Goal: Transaction & Acquisition: Book appointment/travel/reservation

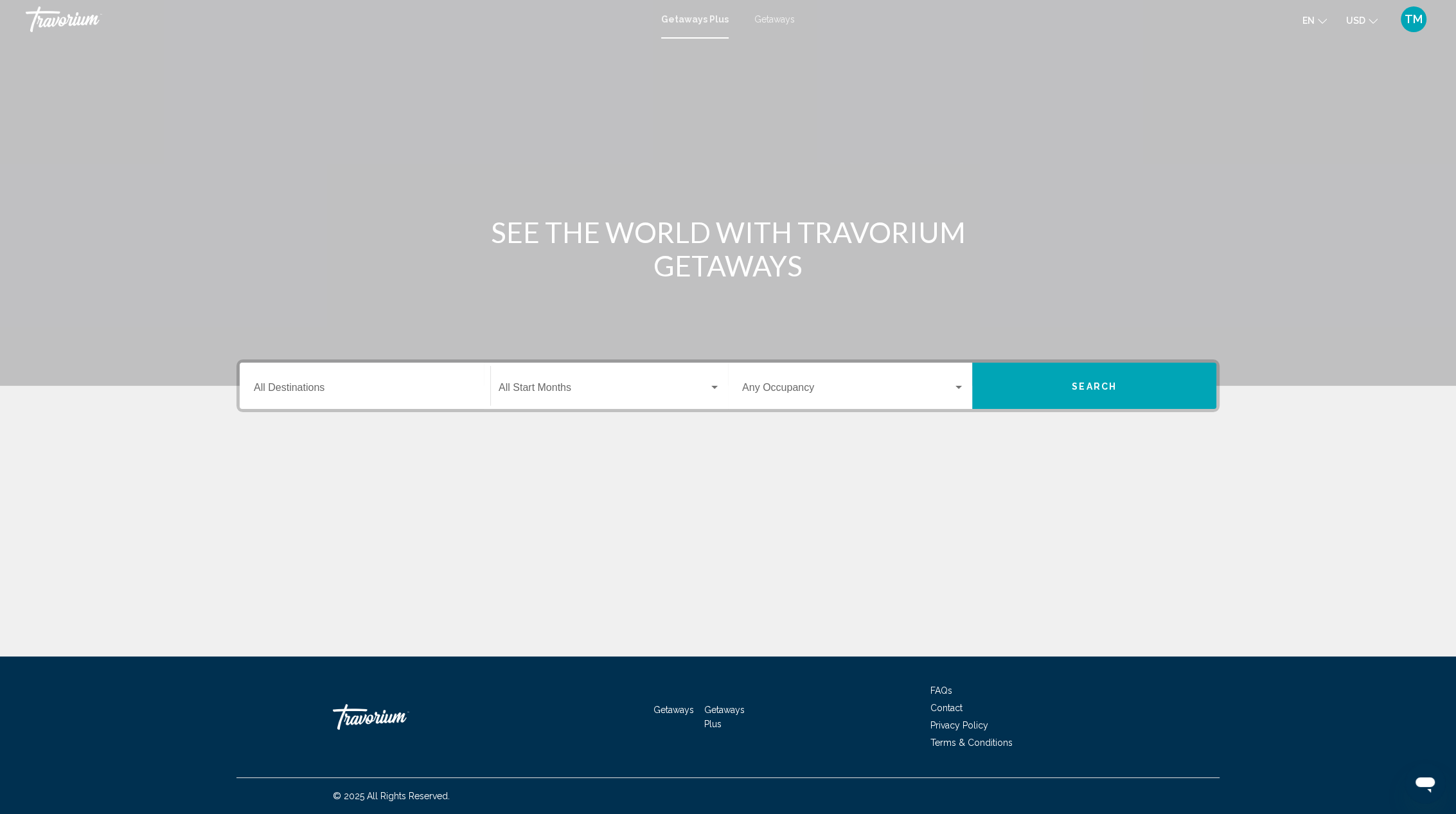
click at [772, 18] on span "Getaways" at bounding box center [775, 19] width 40 height 10
click at [334, 380] on div "Destination All Destinations" at bounding box center [365, 386] width 222 height 40
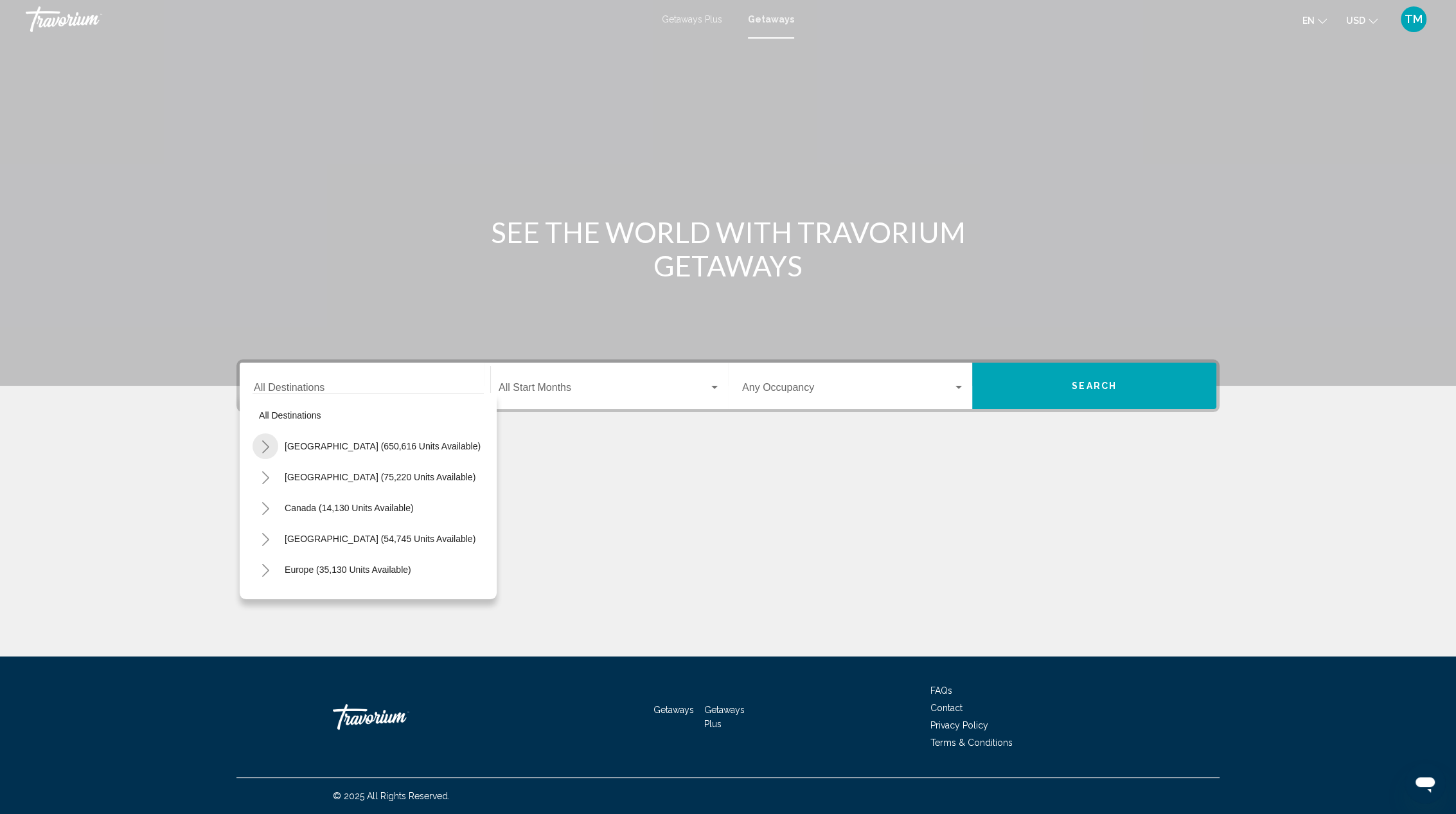
click at [272, 445] on button "Toggle United States (650,616 units available)" at bounding box center [265, 445] width 26 height 26
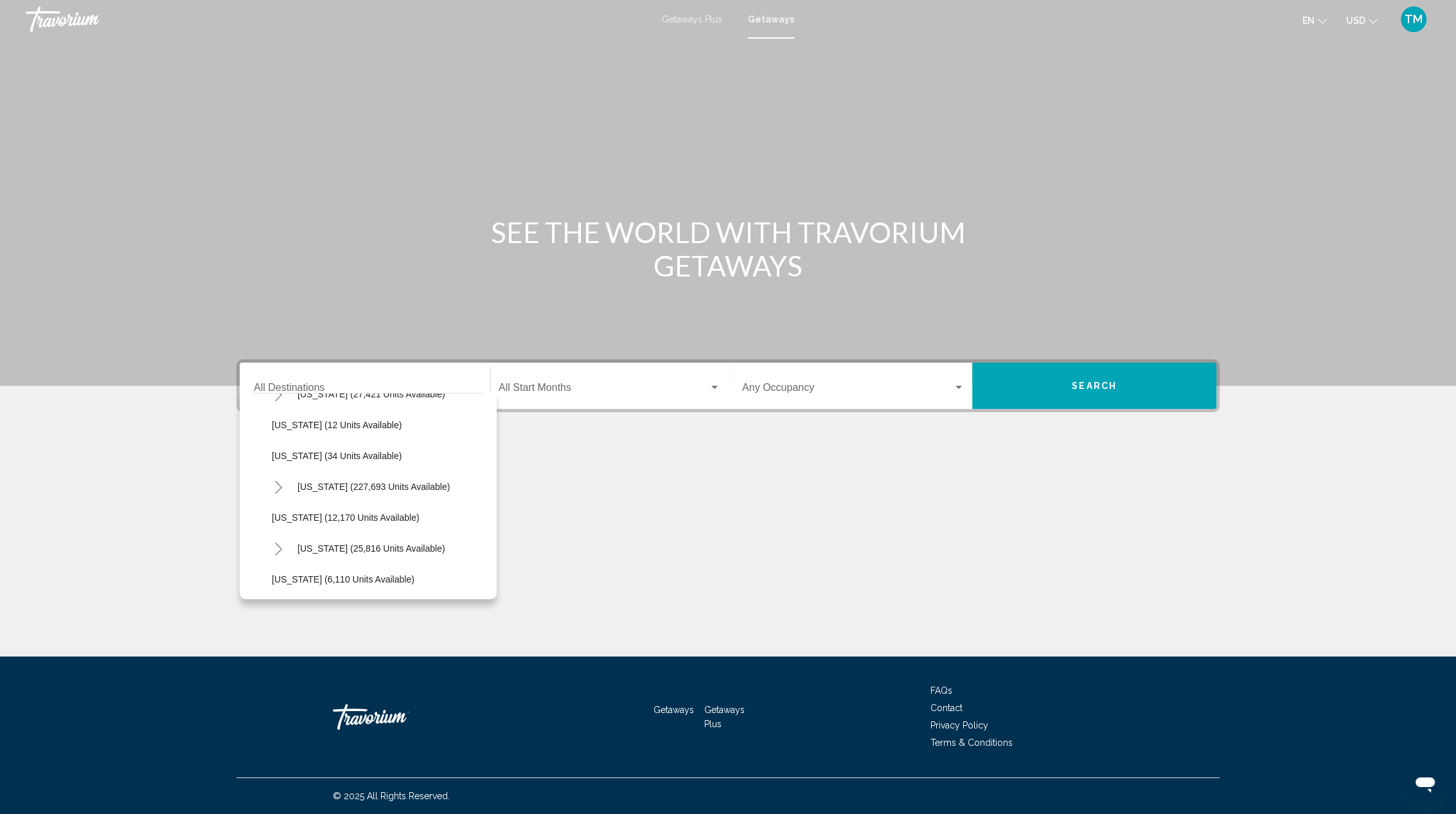
scroll to position [182, 0]
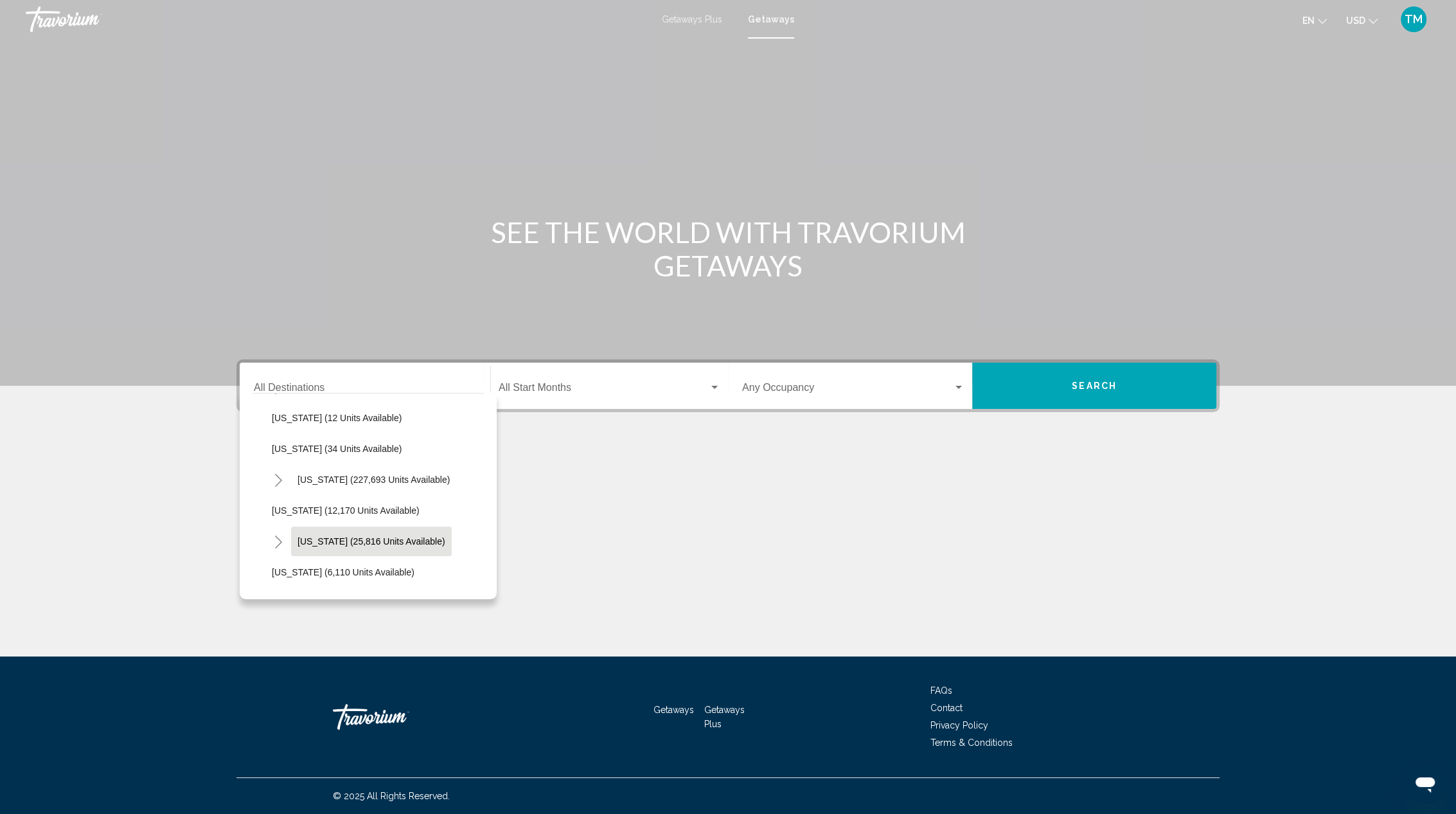
click at [396, 548] on button "[US_STATE] (25,816 units available)" at bounding box center [371, 541] width 160 height 29
type input "**********"
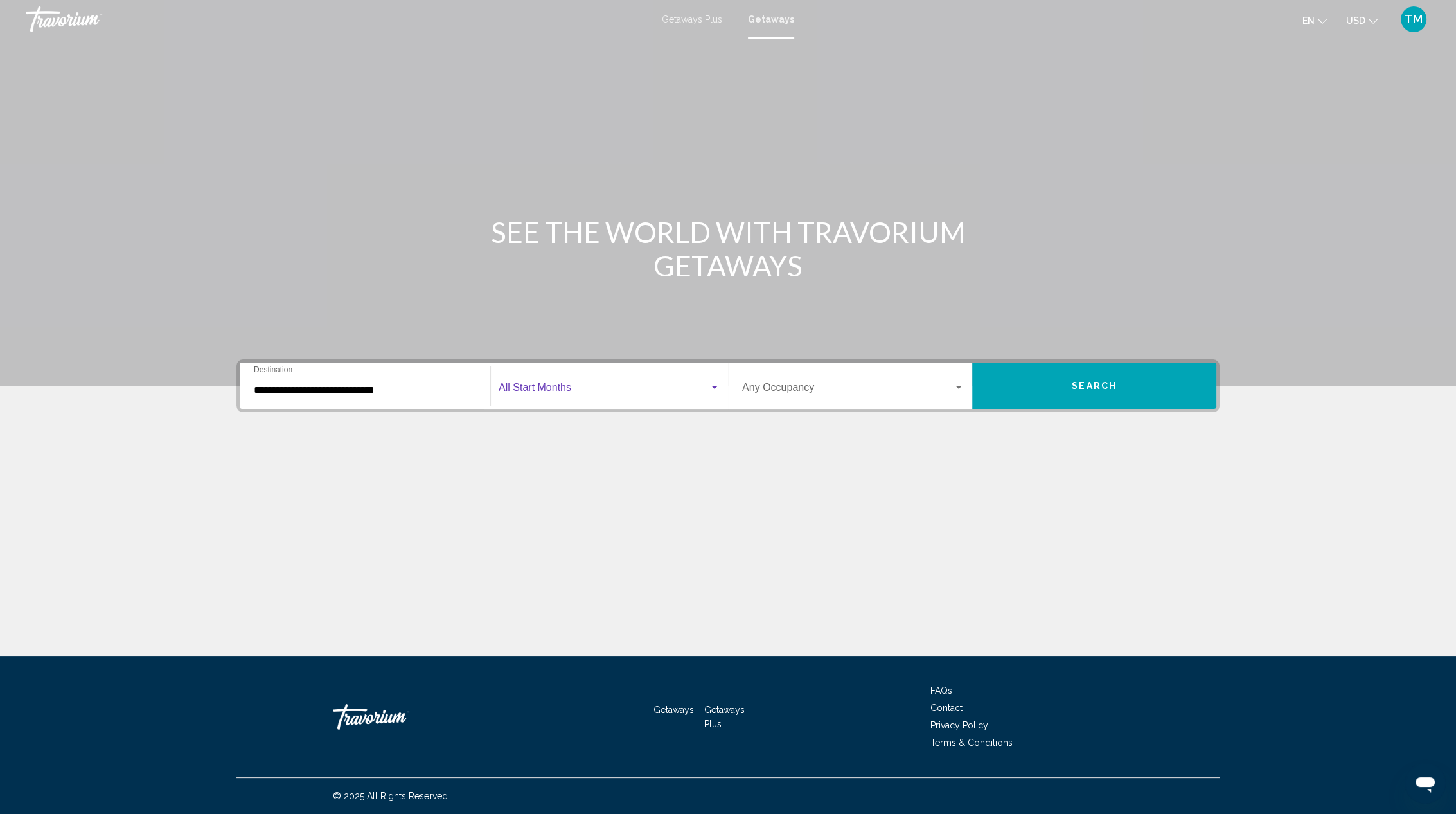
click at [719, 384] on div "Search widget" at bounding box center [715, 388] width 12 height 10
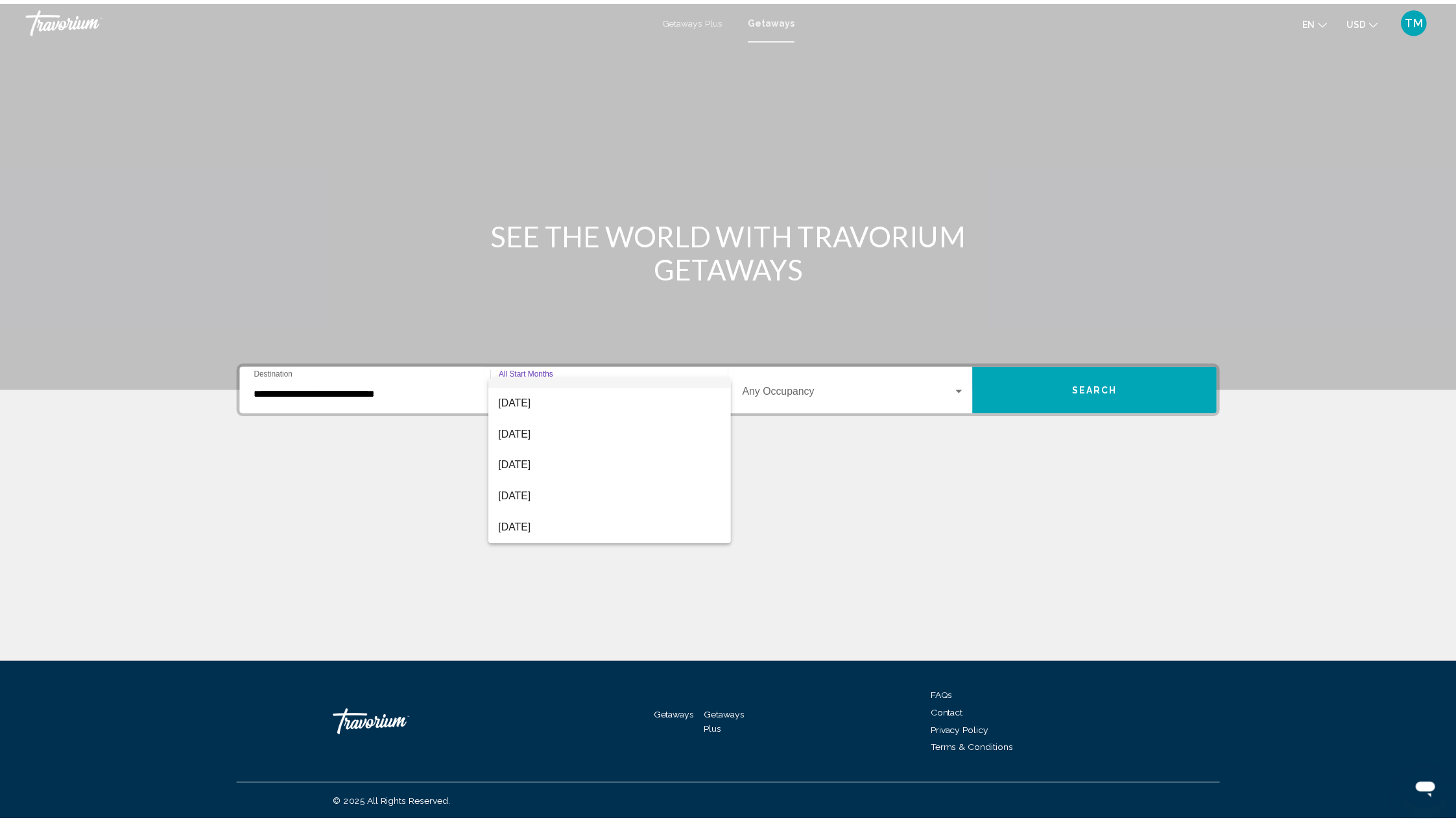
scroll to position [26, 0]
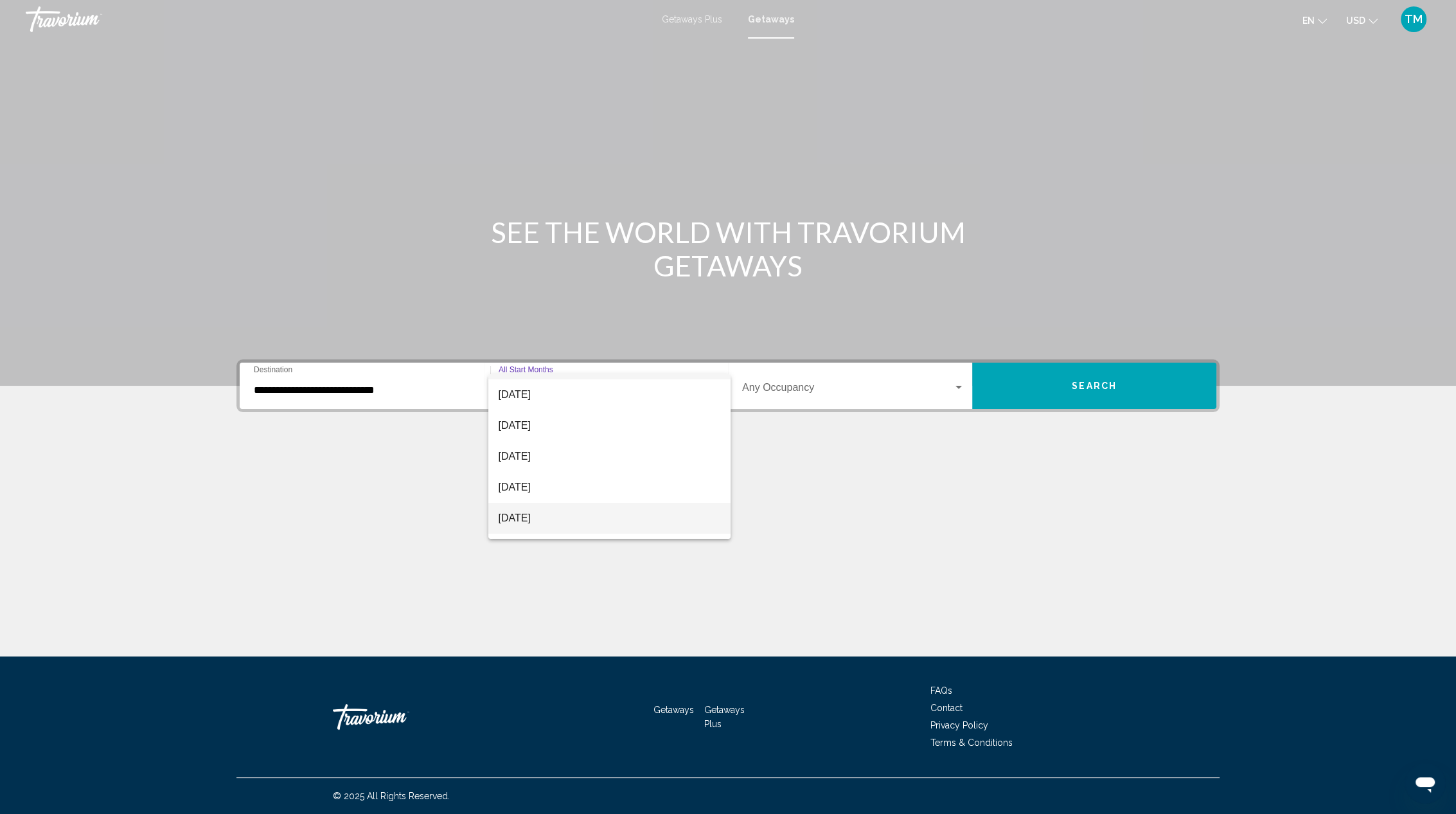
click at [555, 516] on span "[DATE]" at bounding box center [609, 517] width 221 height 31
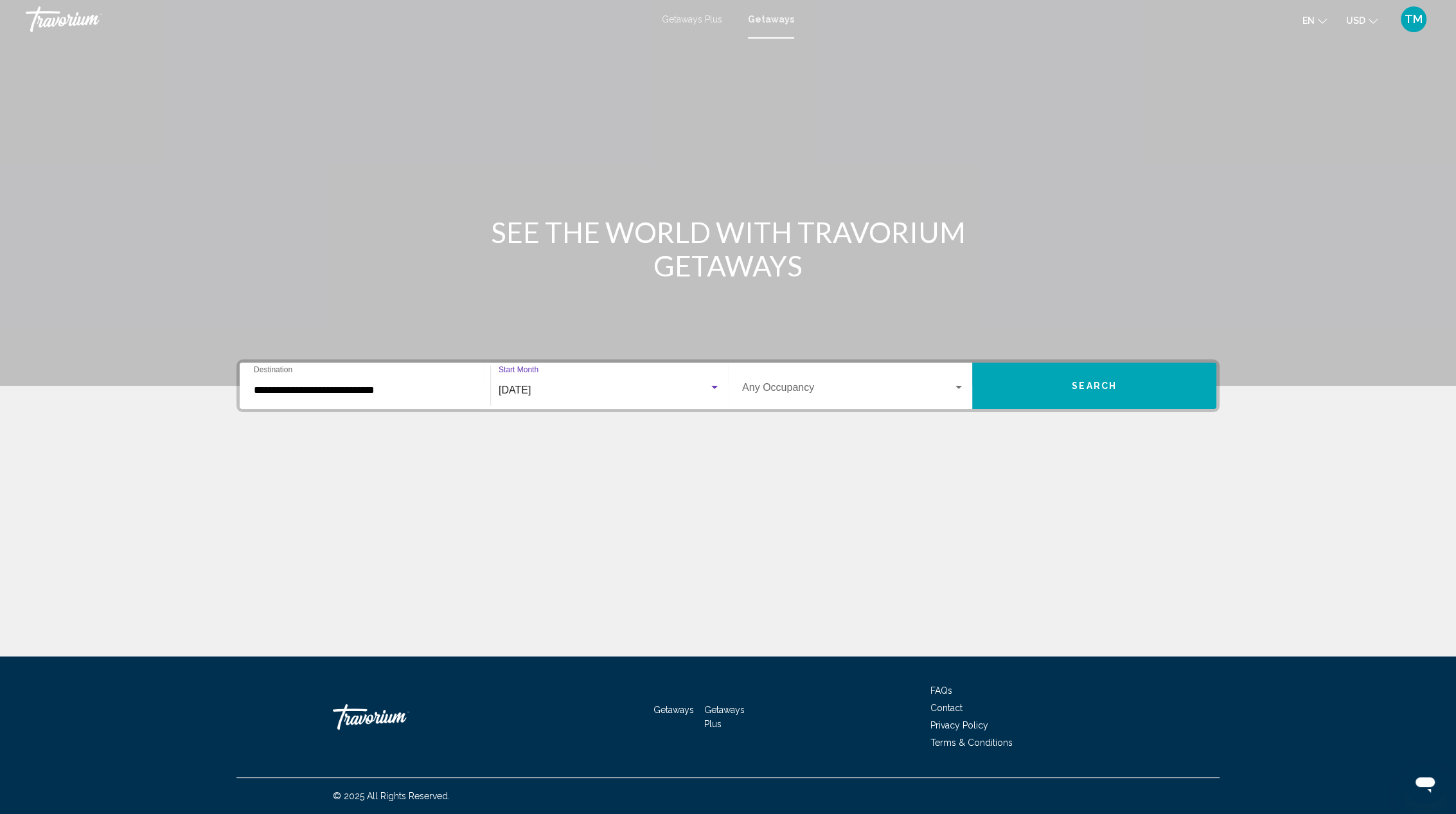
click at [1041, 379] on button "Search" at bounding box center [1094, 385] width 244 height 46
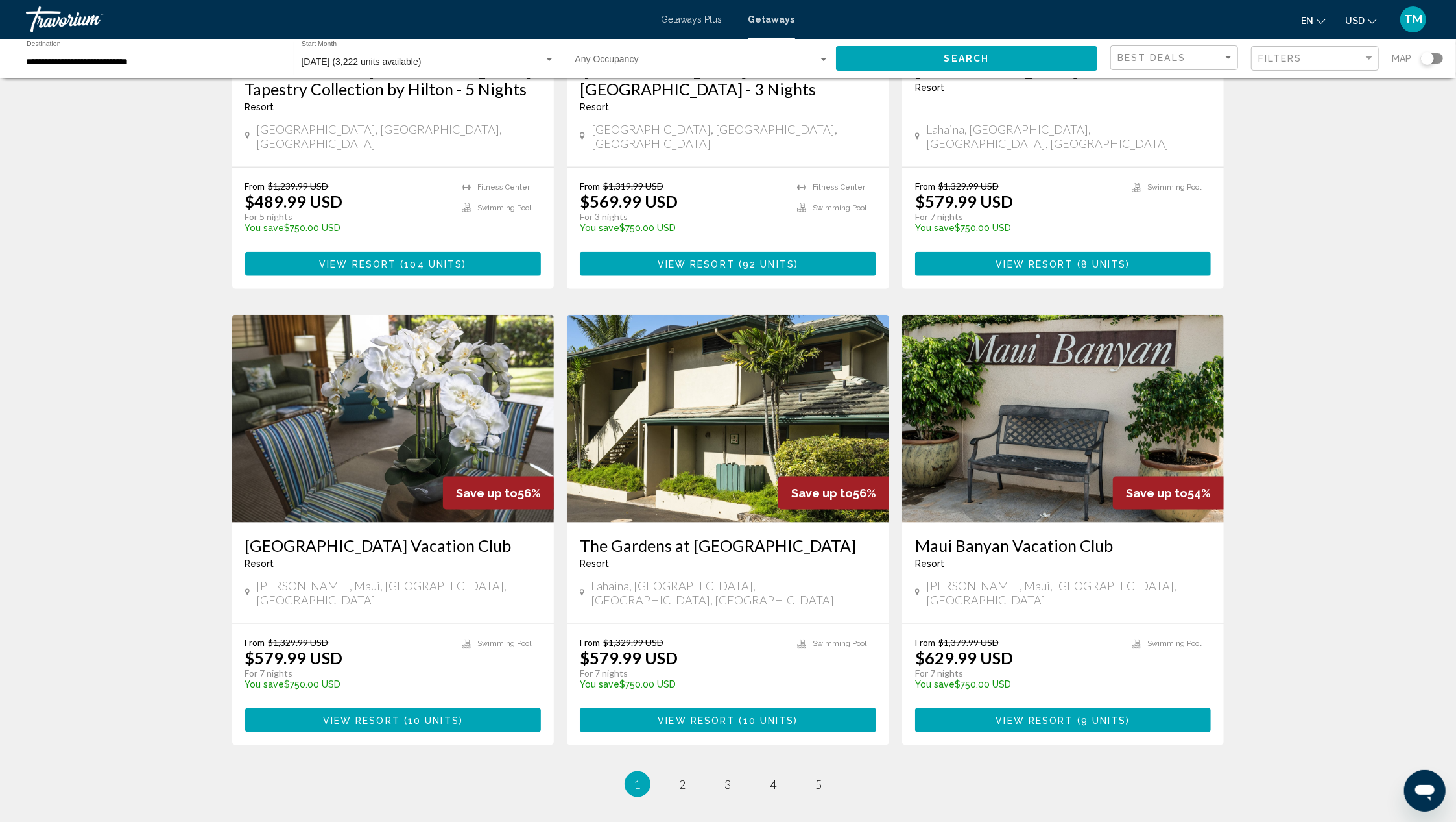
scroll to position [1287, 0]
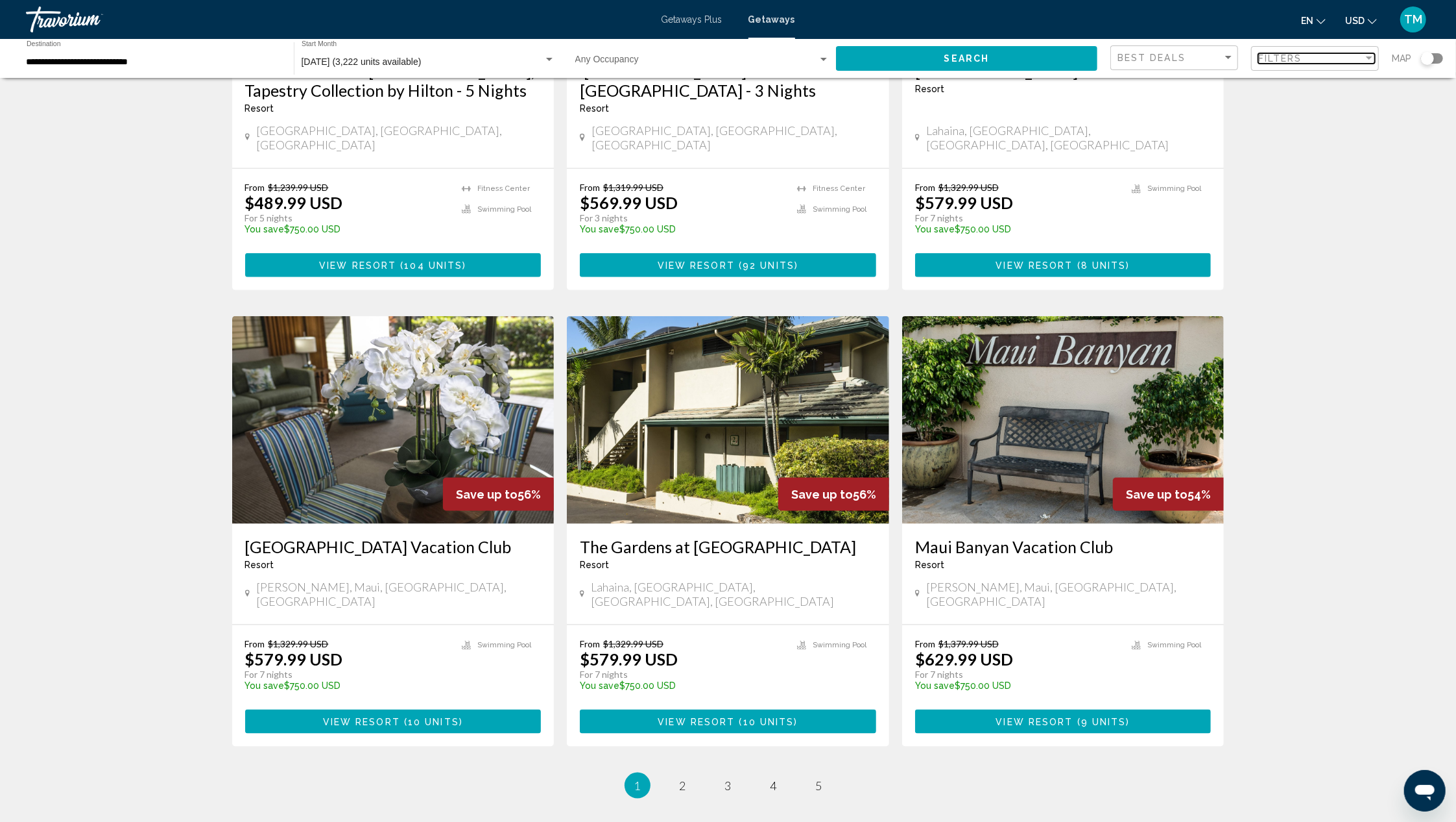
click at [1372, 55] on div "Filter" at bounding box center [1369, 58] width 12 height 10
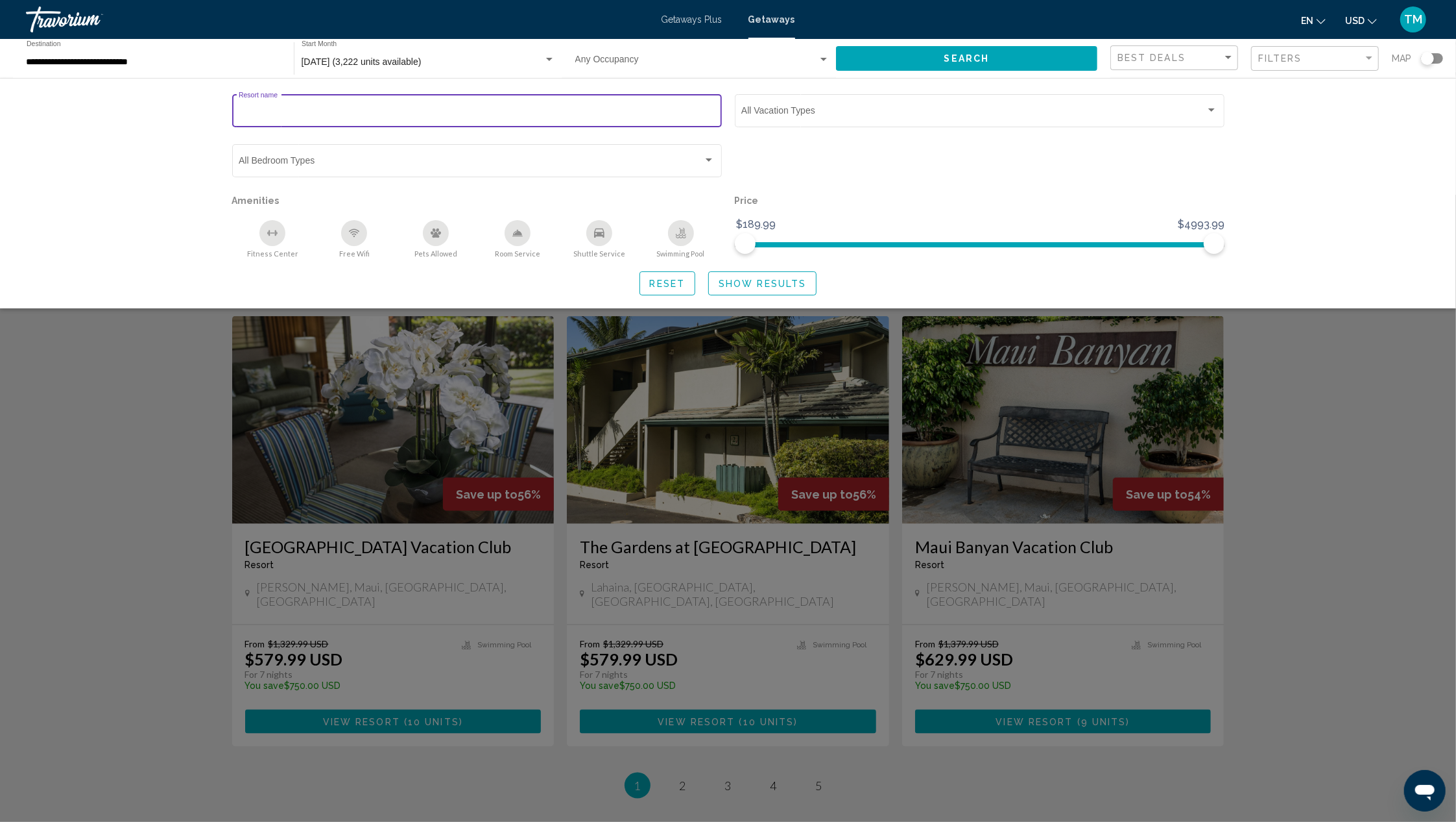
click at [353, 109] on input "Resort name" at bounding box center [477, 113] width 476 height 10
paste input "**********"
type input "**********"
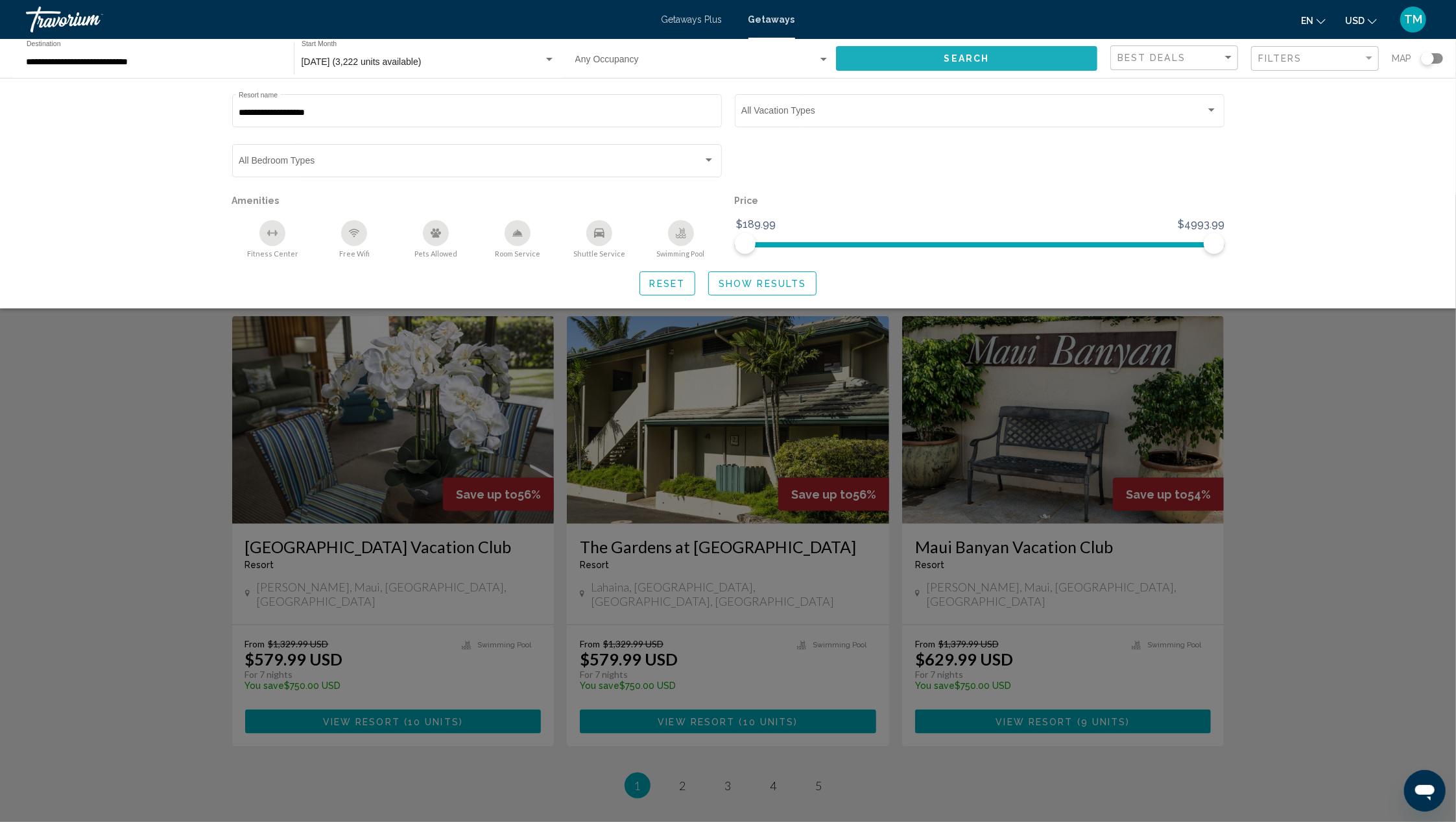
click at [961, 57] on span "Search" at bounding box center [968, 59] width 46 height 10
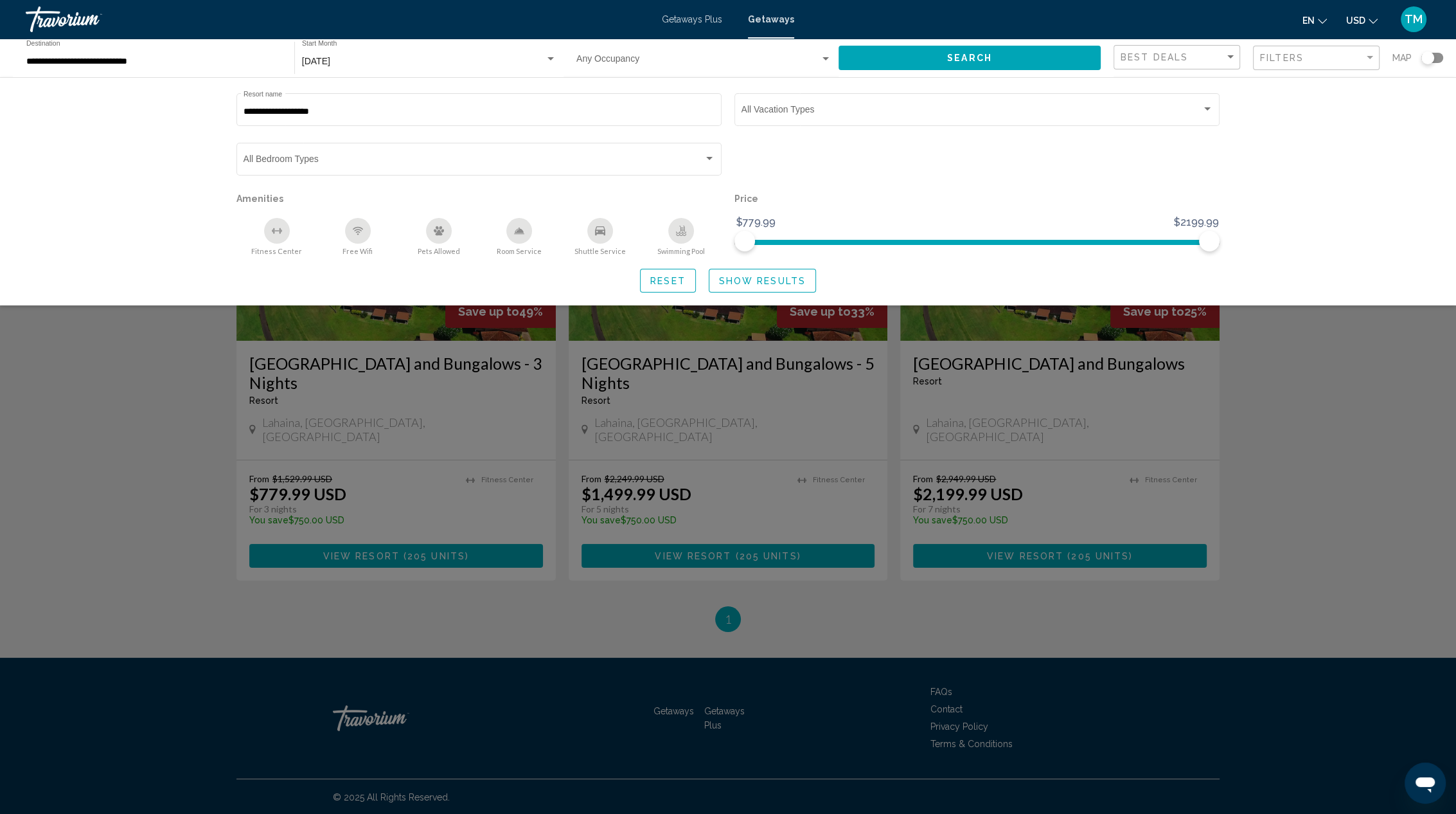
click at [852, 620] on div "Search widget" at bounding box center [728, 503] width 1456 height 621
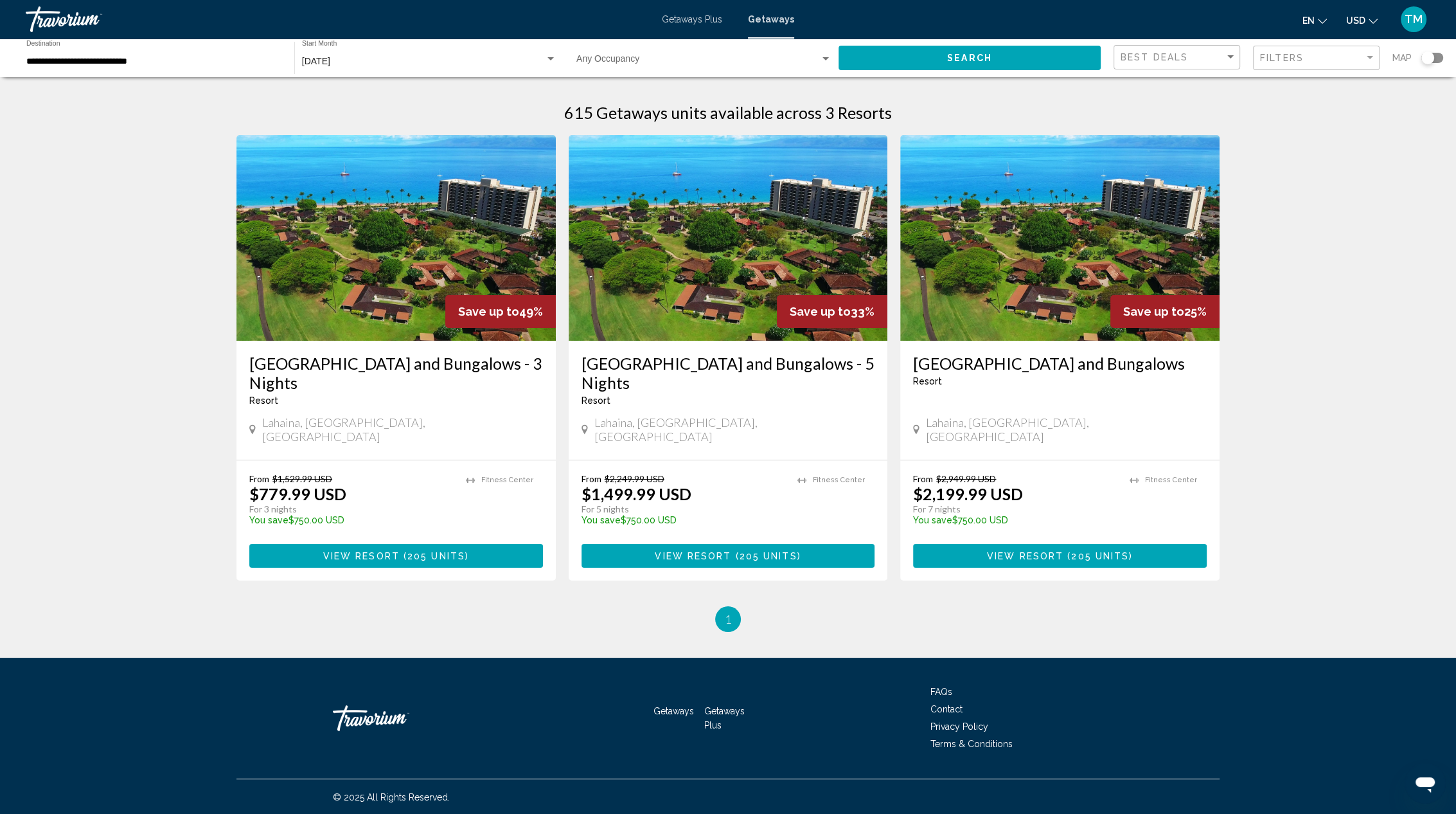
click at [328, 308] on img "Main content" at bounding box center [396, 237] width 319 height 206
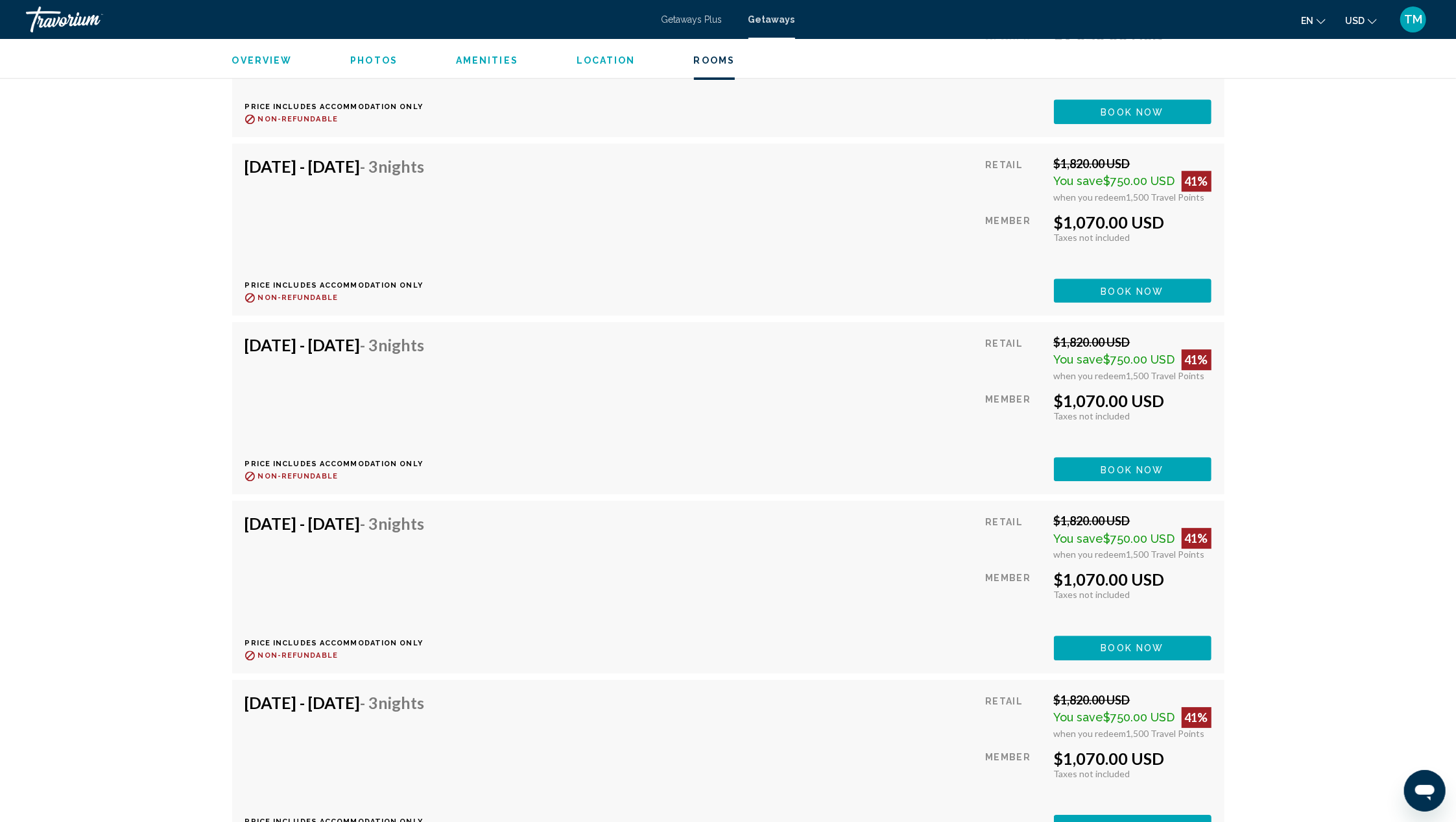
scroll to position [16399, 0]
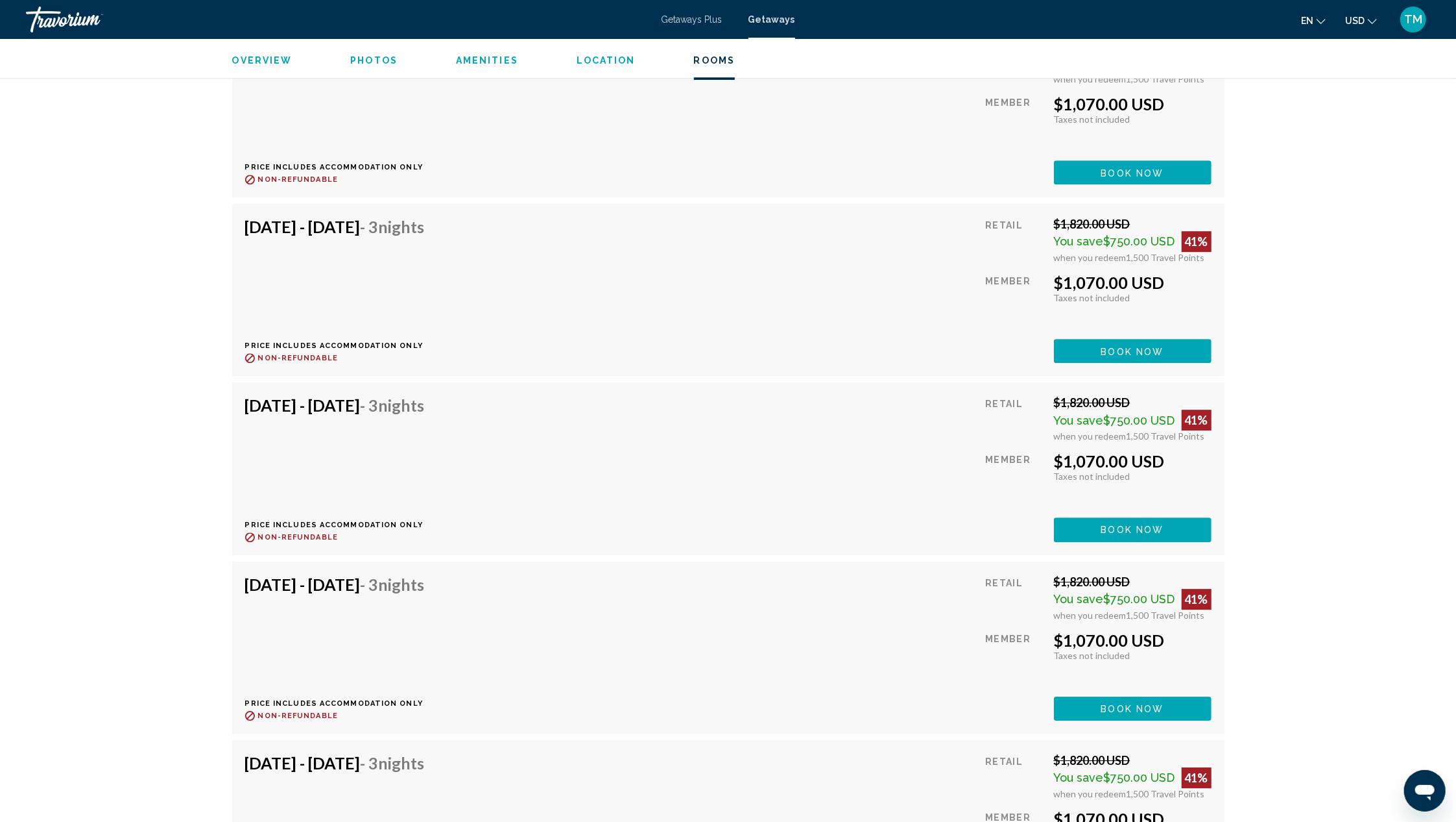
click at [1157, 346] on span "Book now" at bounding box center [1133, 351] width 63 height 10
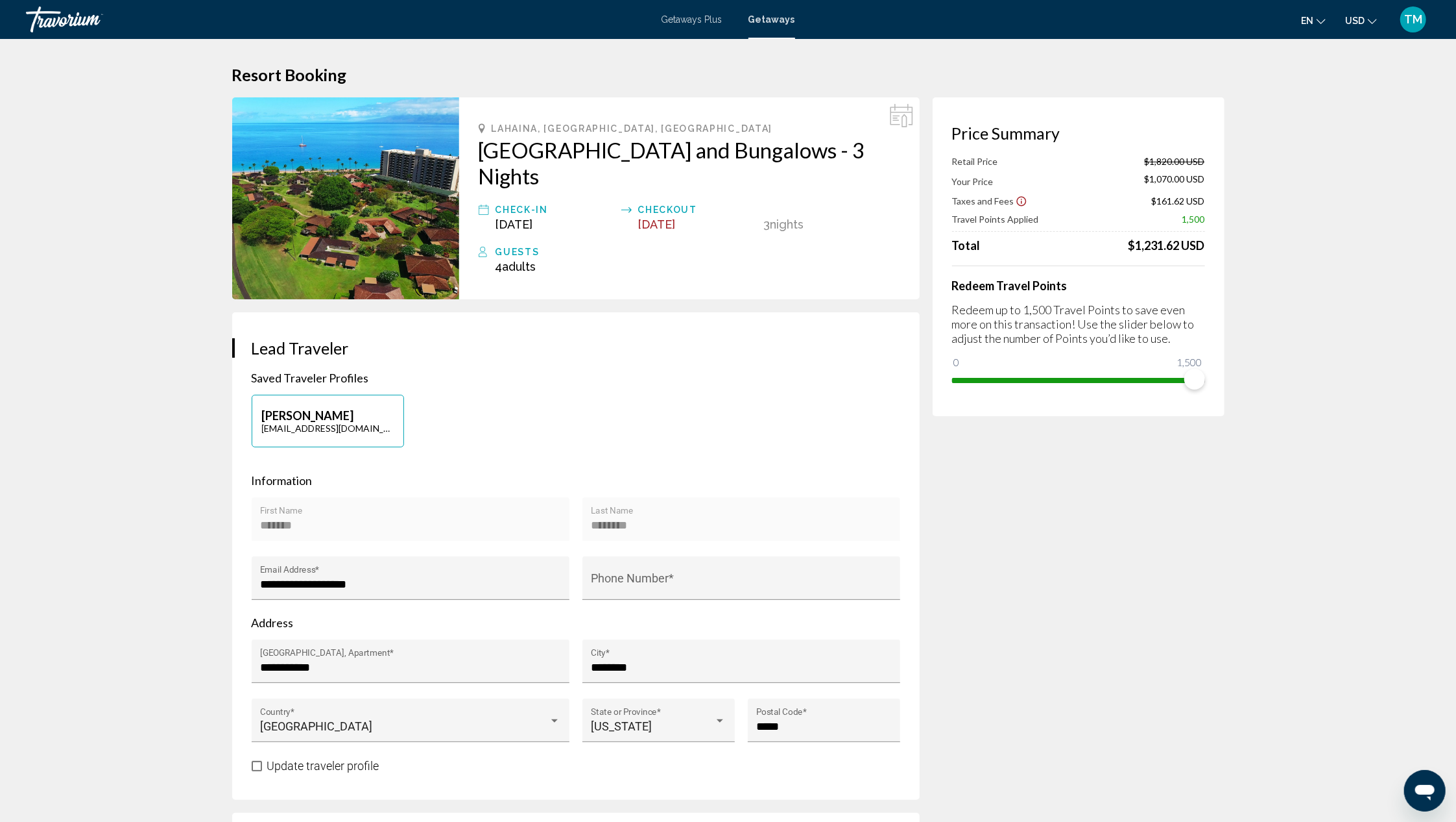
click at [1425, 788] on icon "Open messaging window" at bounding box center [1424, 792] width 19 height 15
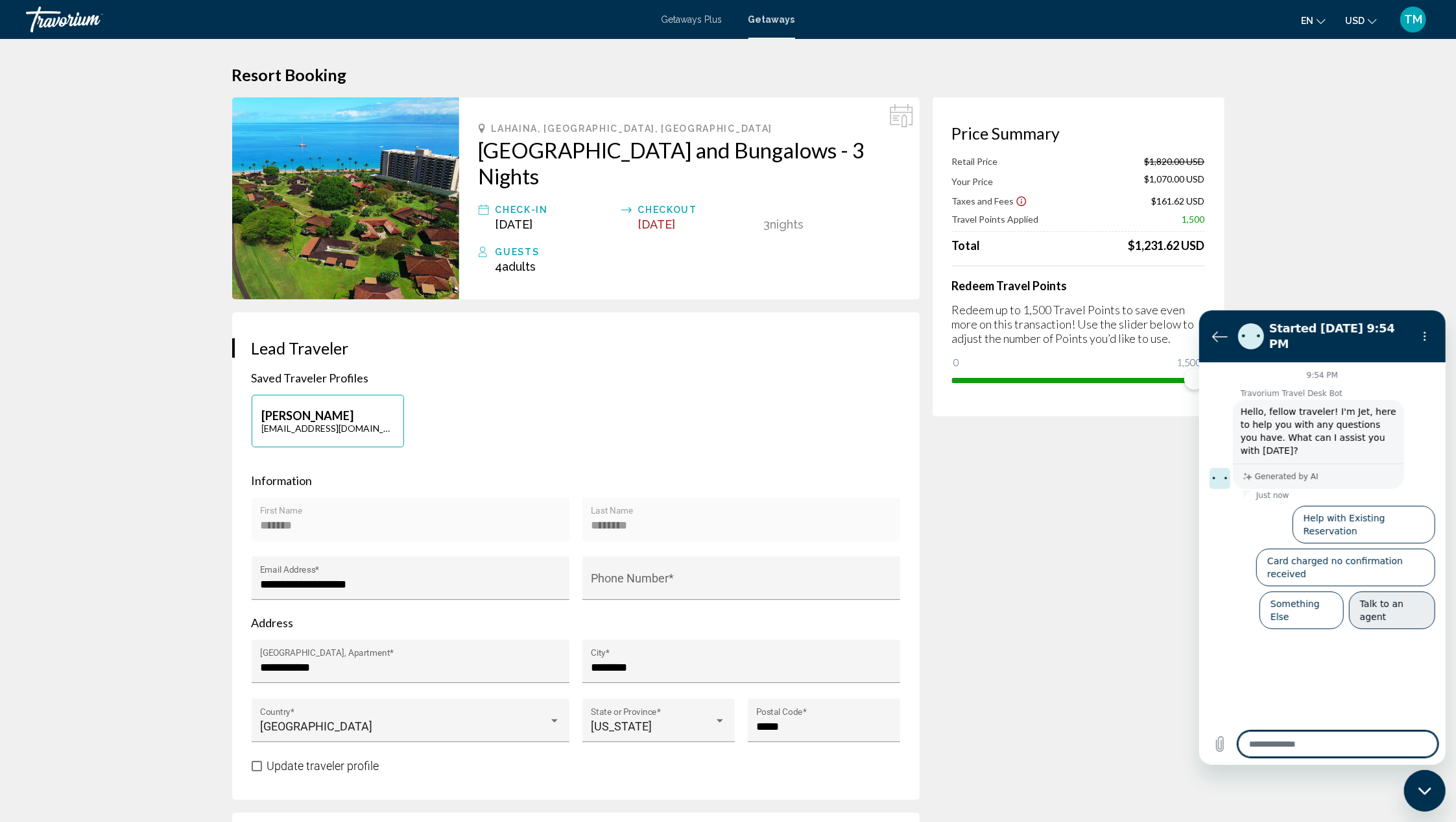
click at [1385, 591] on button "Talk to an agent" at bounding box center [1392, 609] width 86 height 38
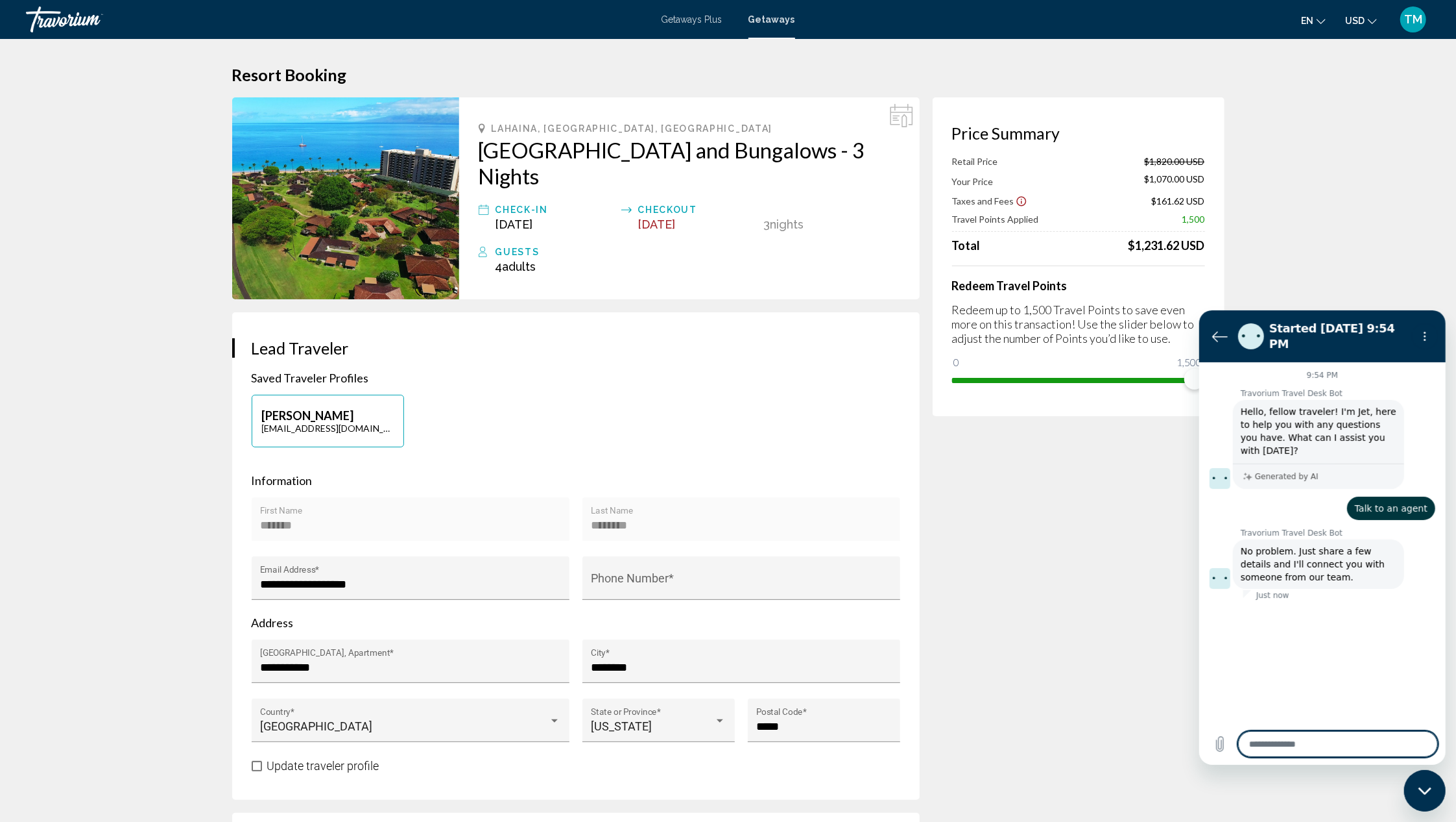
type textarea "*"
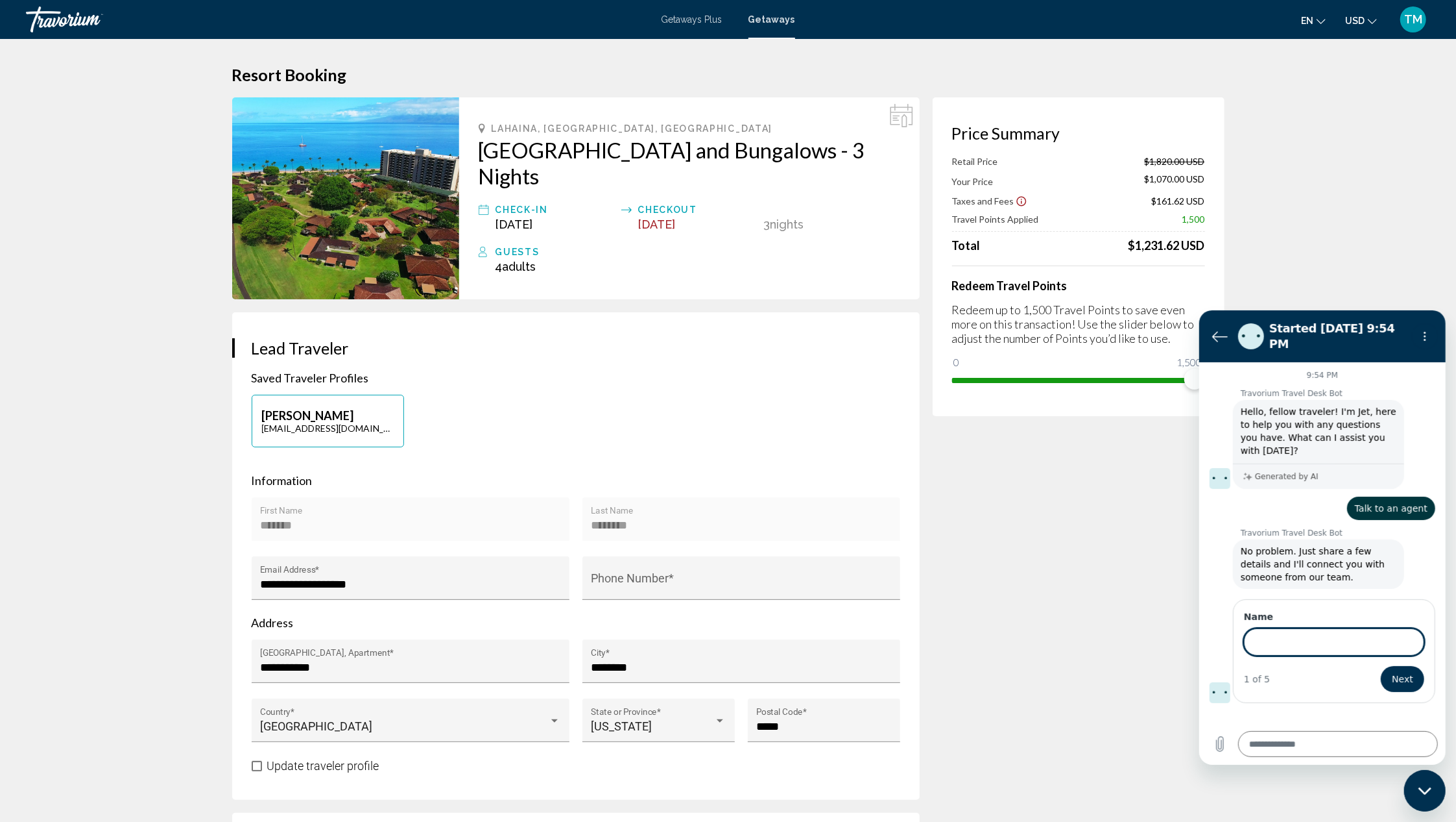
click at [1295, 628] on input "Name" at bounding box center [1334, 641] width 181 height 27
type input "*******"
click at [1398, 670] on span "Next" at bounding box center [1401, 678] width 21 height 15
type textarea "*"
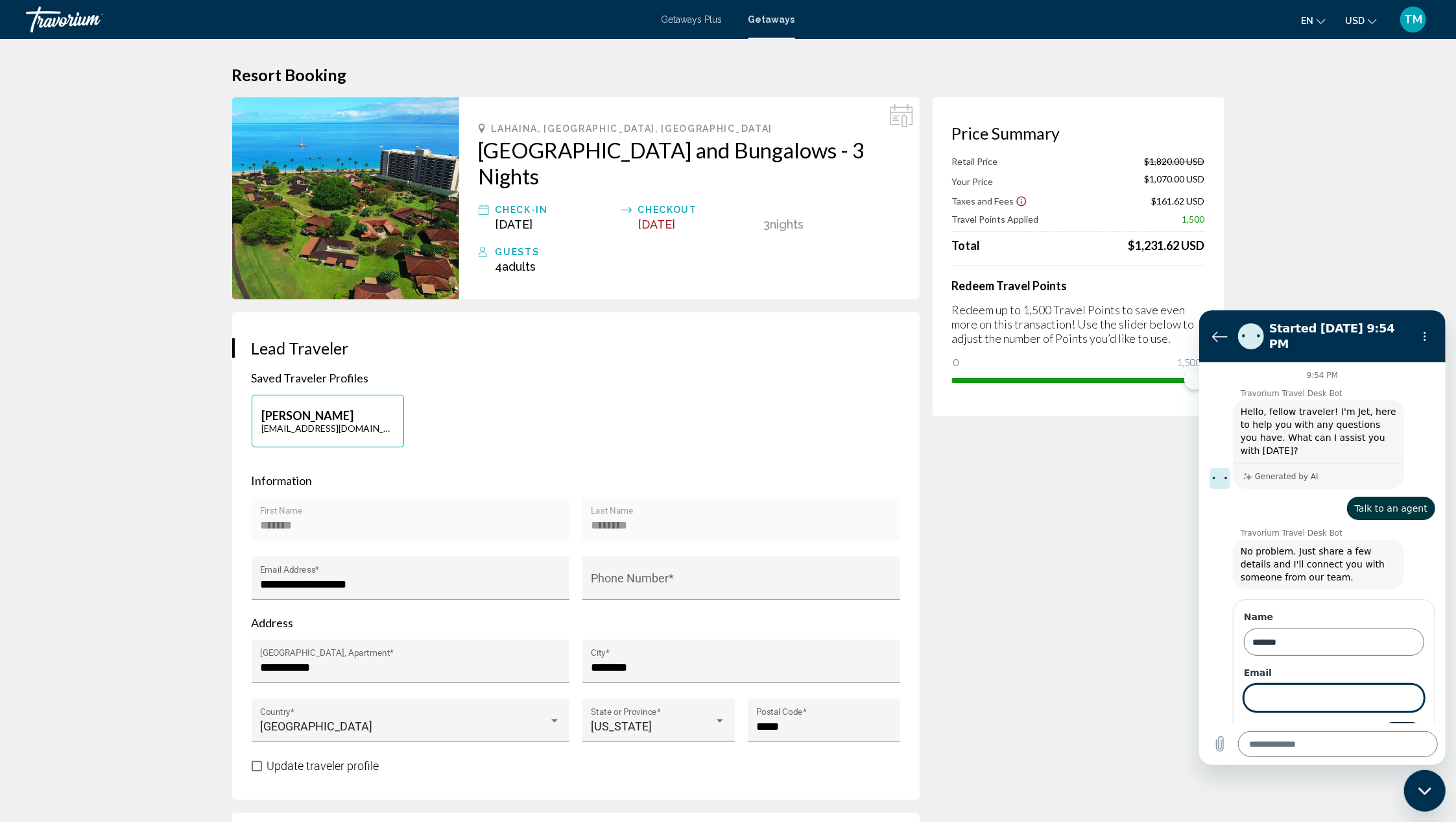
scroll to position [25, 0]
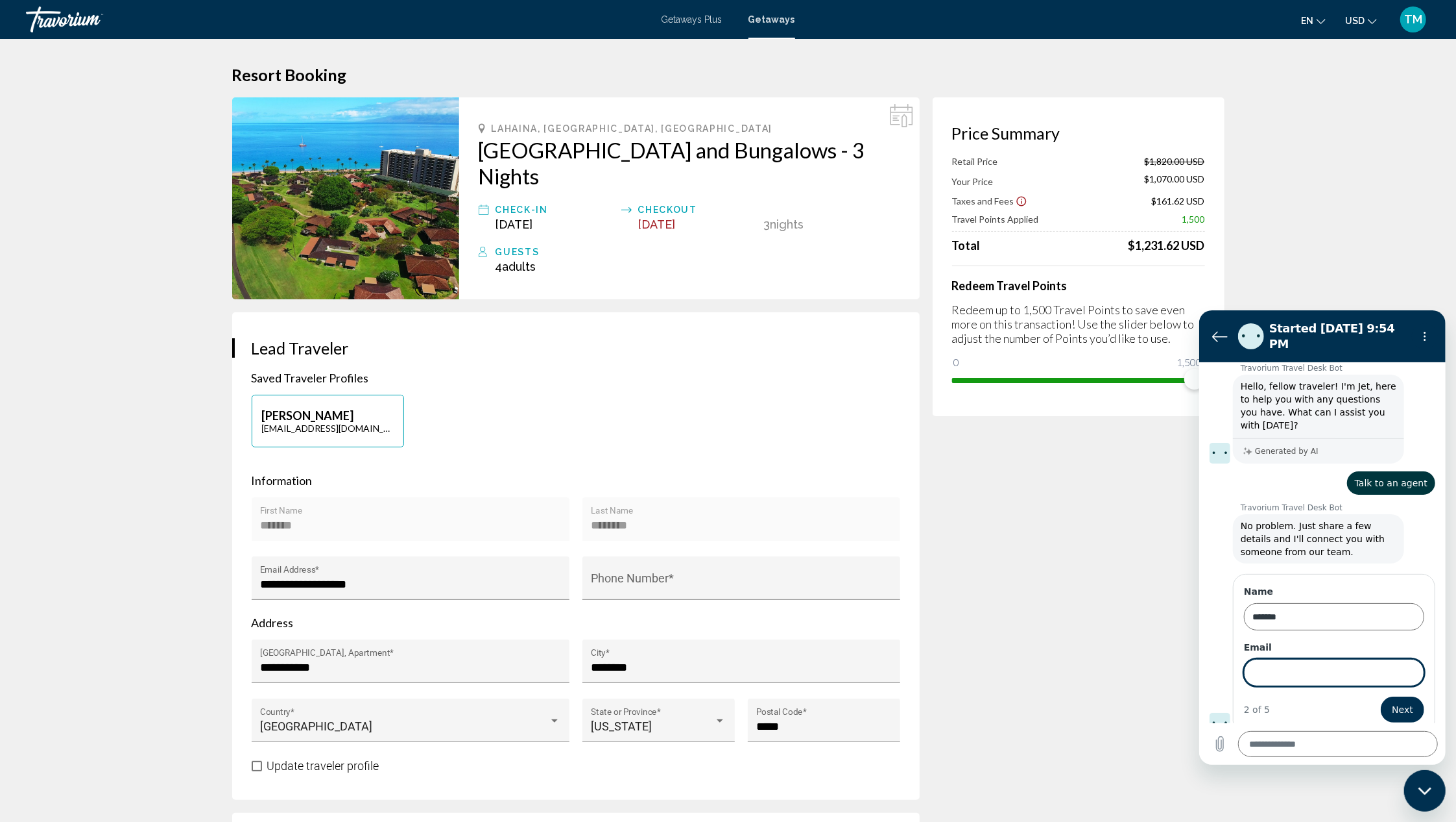
click at [1353, 662] on input "Email" at bounding box center [1334, 672] width 181 height 27
type input "**********"
click at [1391, 703] on span "Next" at bounding box center [1401, 708] width 21 height 15
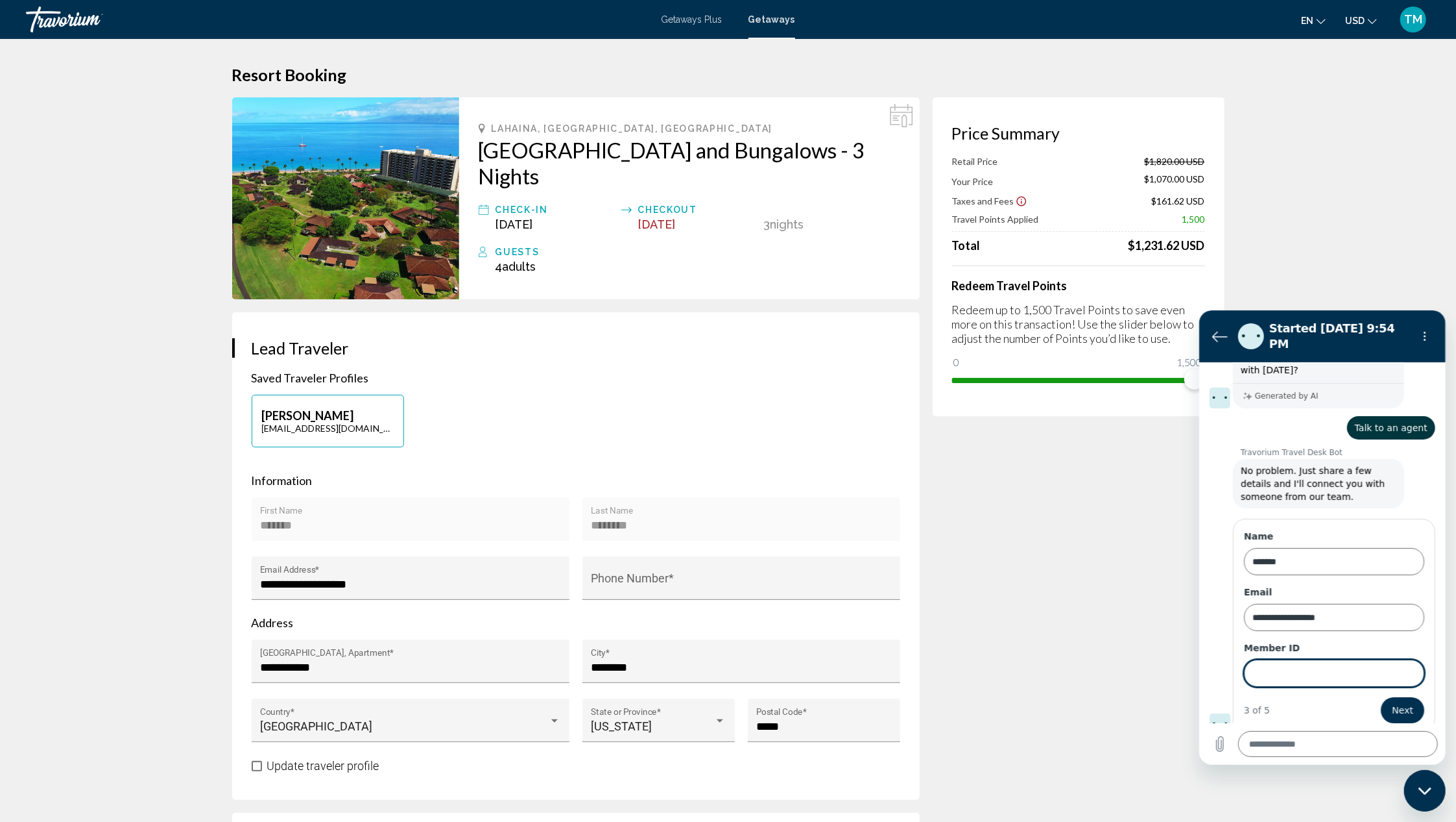
type textarea "*"
click at [1275, 661] on input "Member ID" at bounding box center [1334, 672] width 181 height 27
paste input "******"
type input "******"
click at [1391, 702] on span "Next" at bounding box center [1401, 709] width 21 height 15
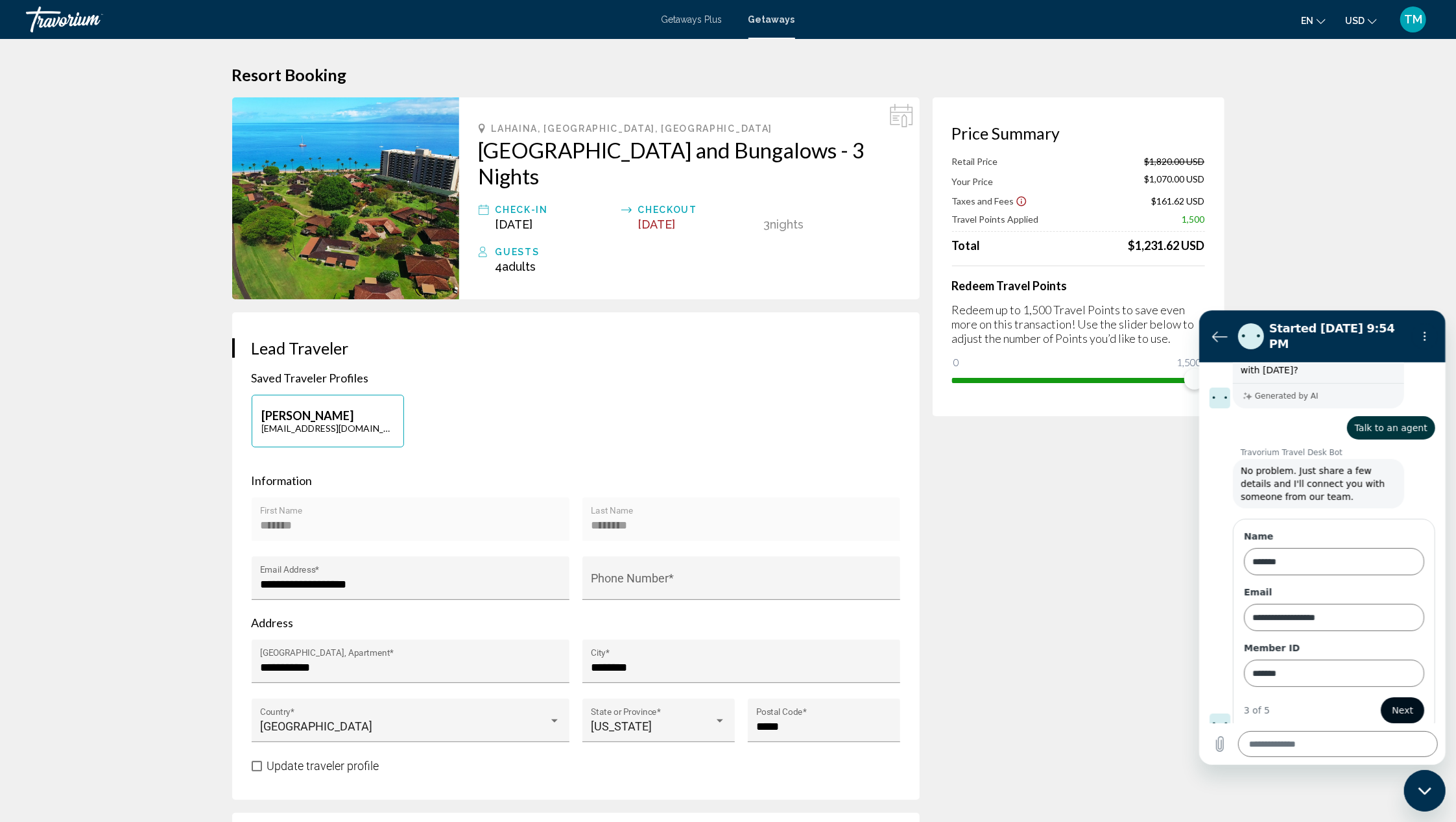
type textarea "*"
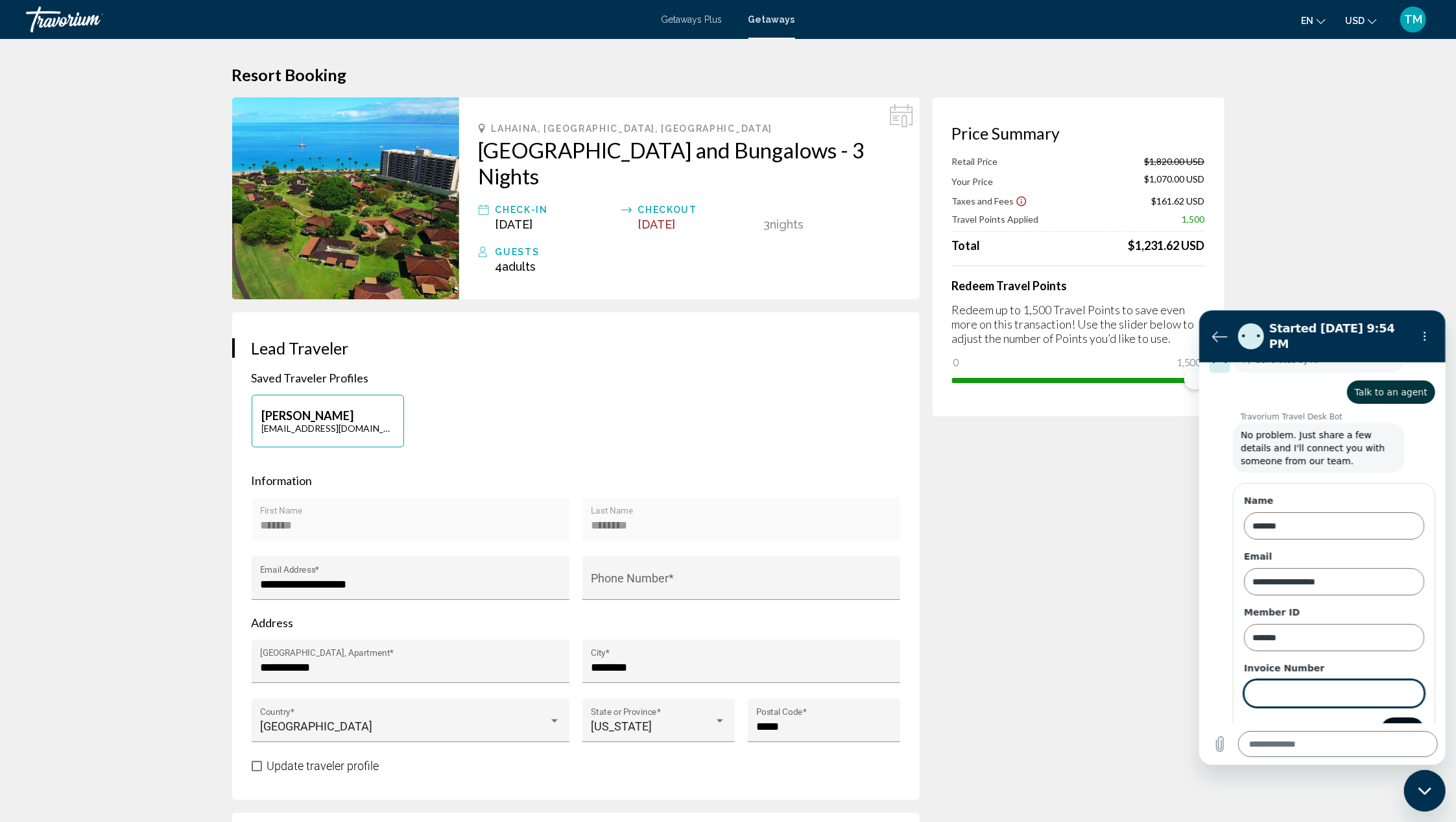
scroll to position [136, 0]
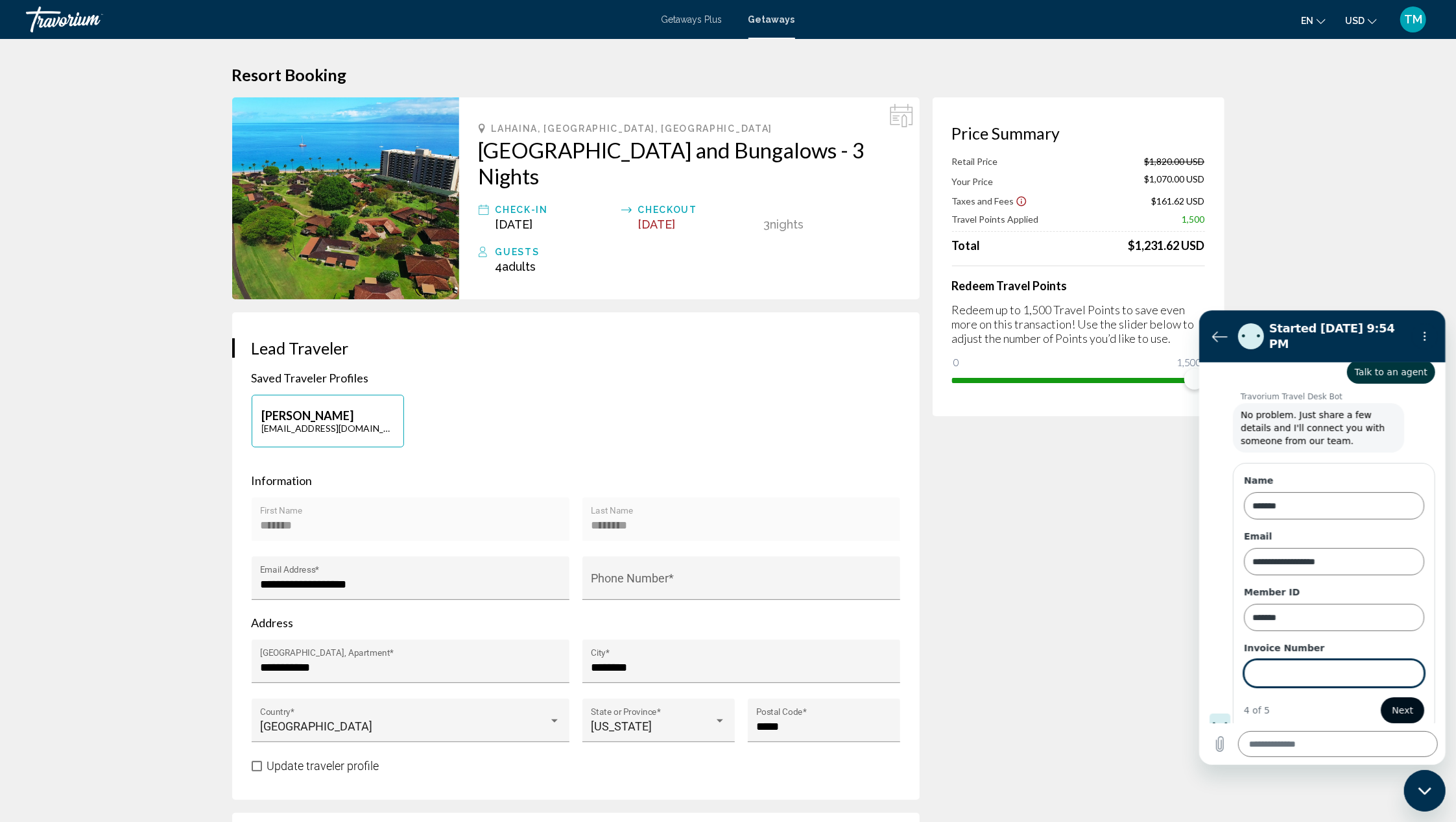
click at [1394, 701] on span "Next" at bounding box center [1401, 709] width 21 height 15
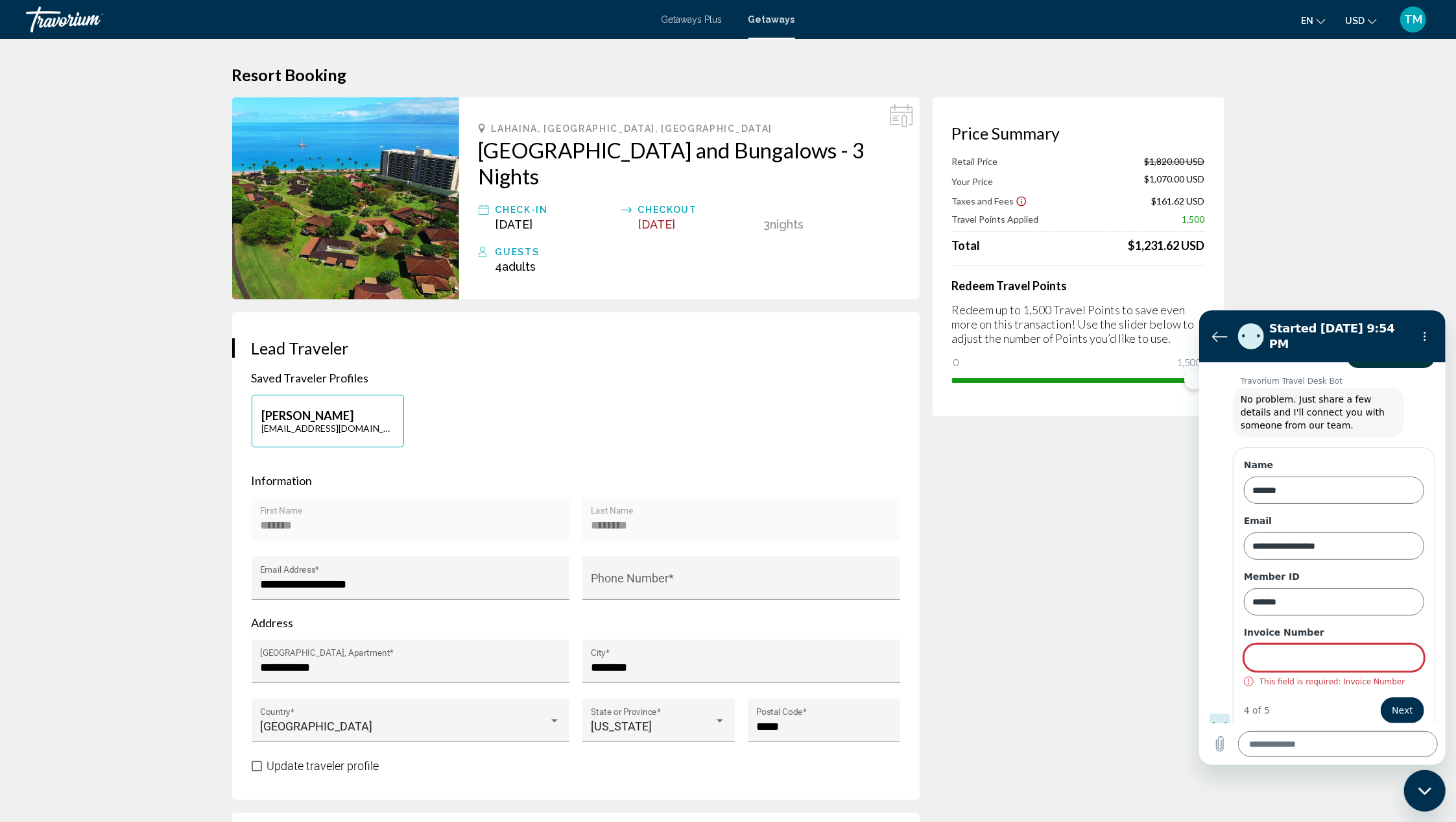
click at [1334, 653] on input "Invoice Number" at bounding box center [1334, 657] width 181 height 27
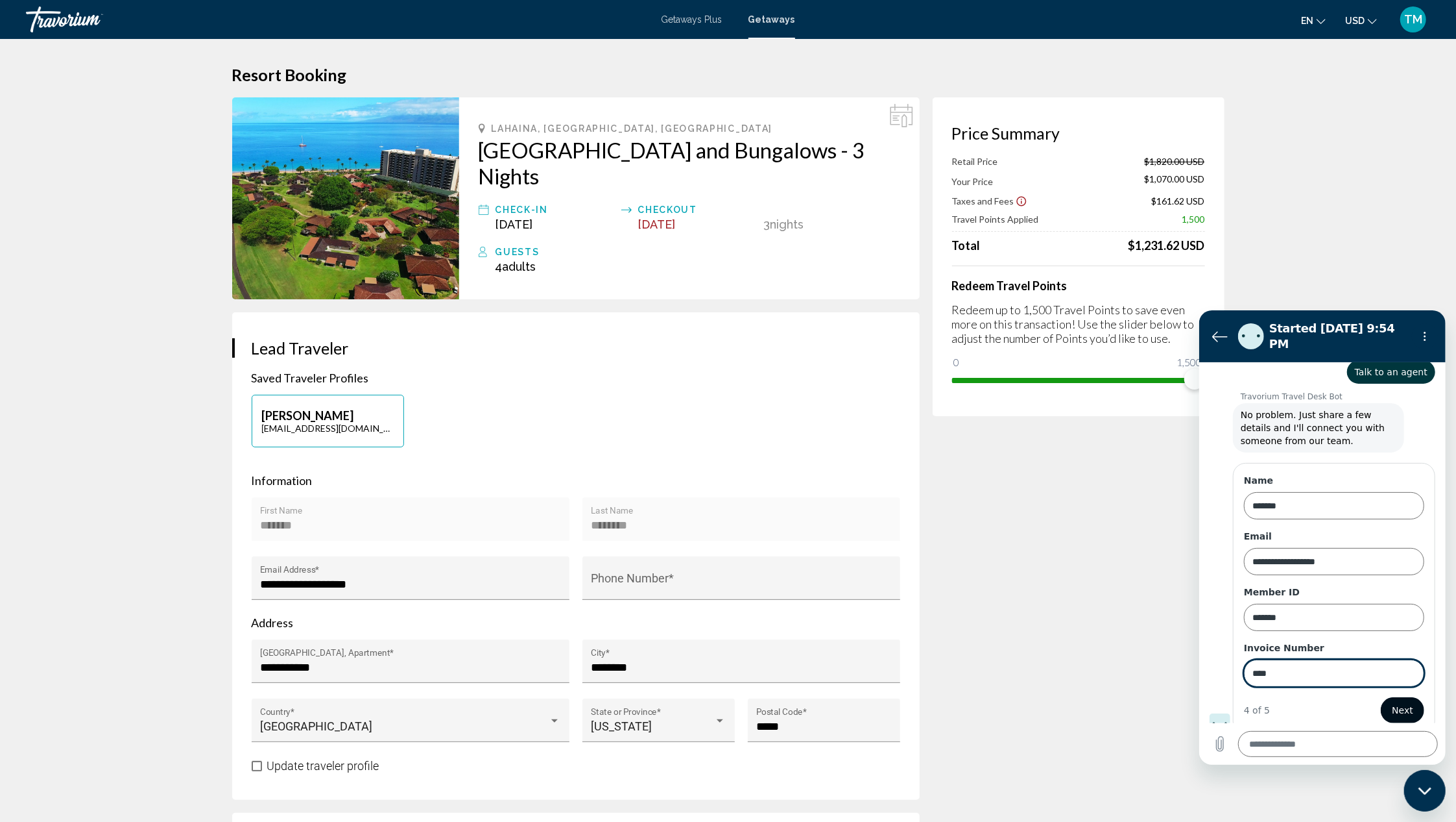
type input "****"
click at [1380, 698] on button "Next" at bounding box center [1402, 709] width 44 height 26
type textarea "*"
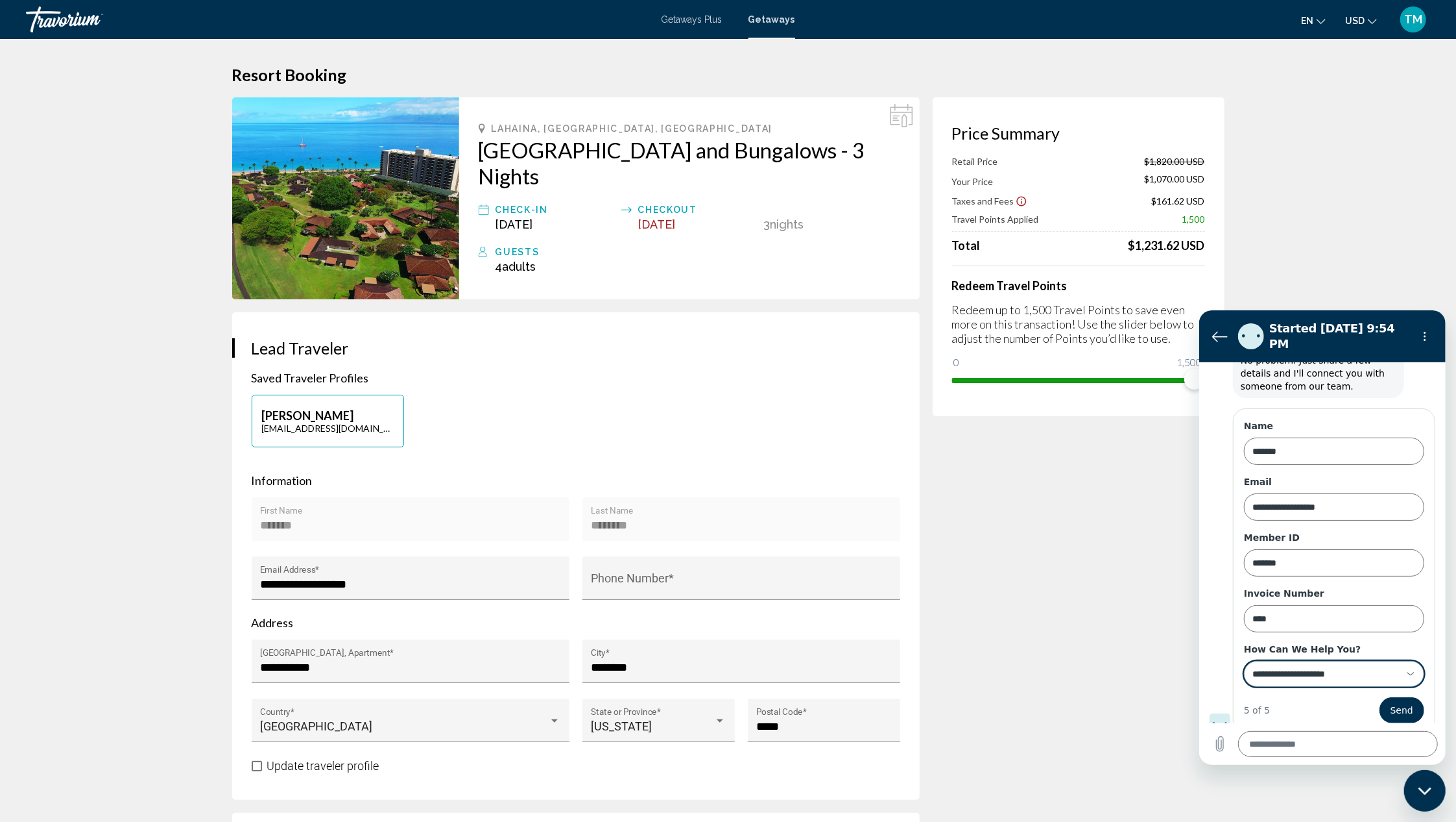
click at [1404, 660] on div "**********" at bounding box center [1334, 673] width 181 height 26
click at [1289, 627] on div "Other Question or Problem" at bounding box center [1327, 638] width 119 height 26
type input "**********"
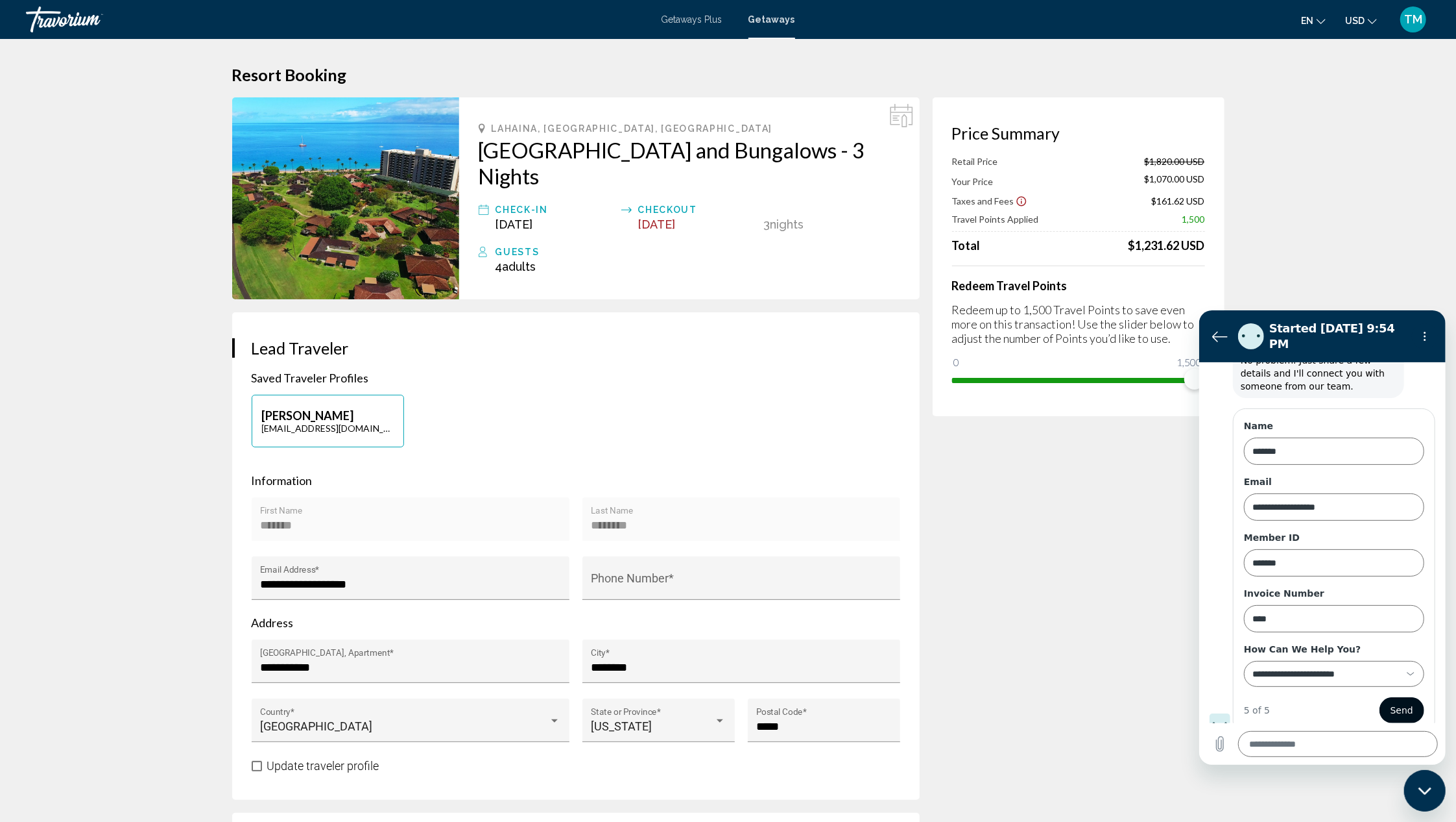
click at [1402, 696] on button "Send" at bounding box center [1401, 709] width 45 height 26
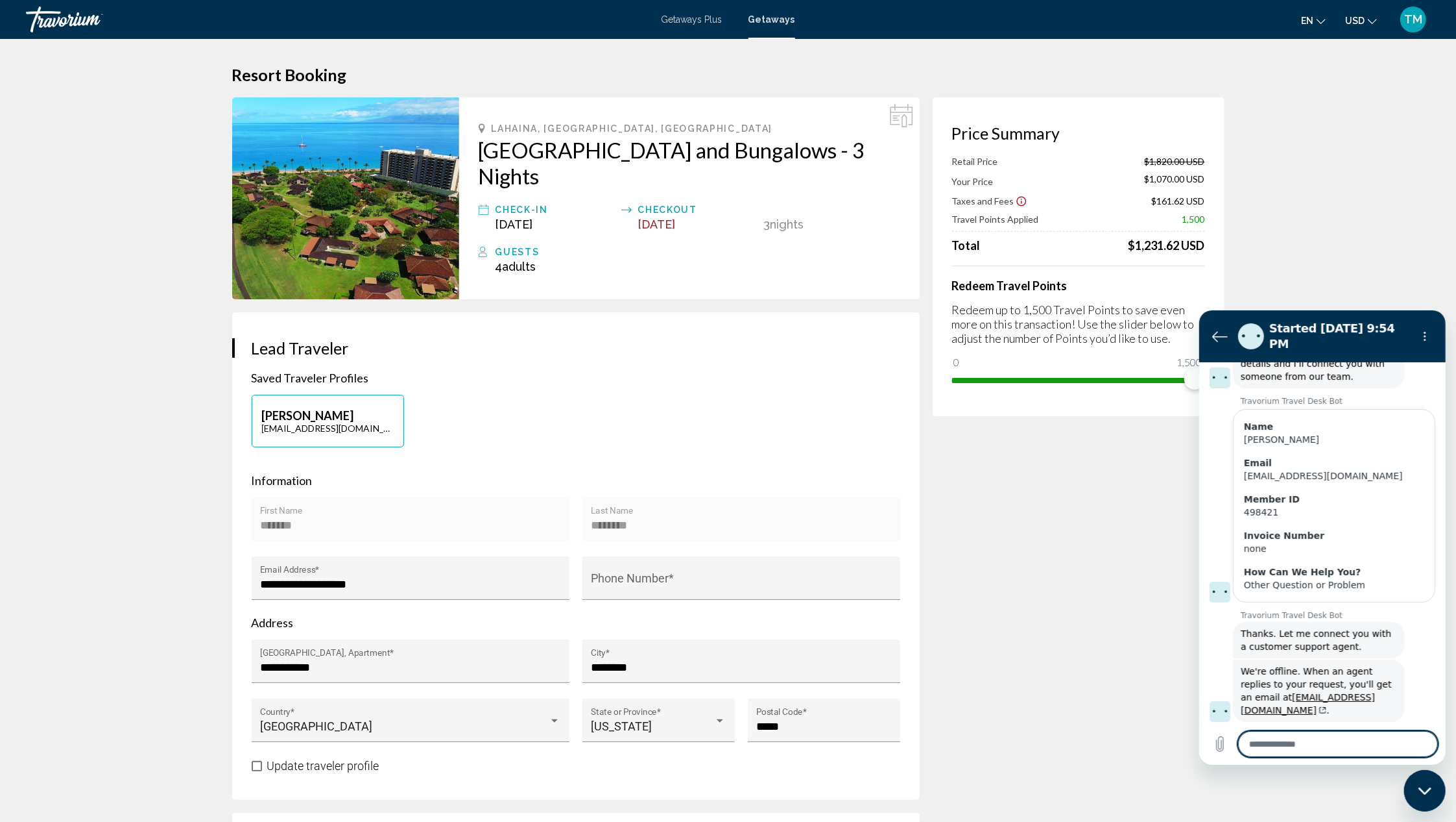
scroll to position [203, 0]
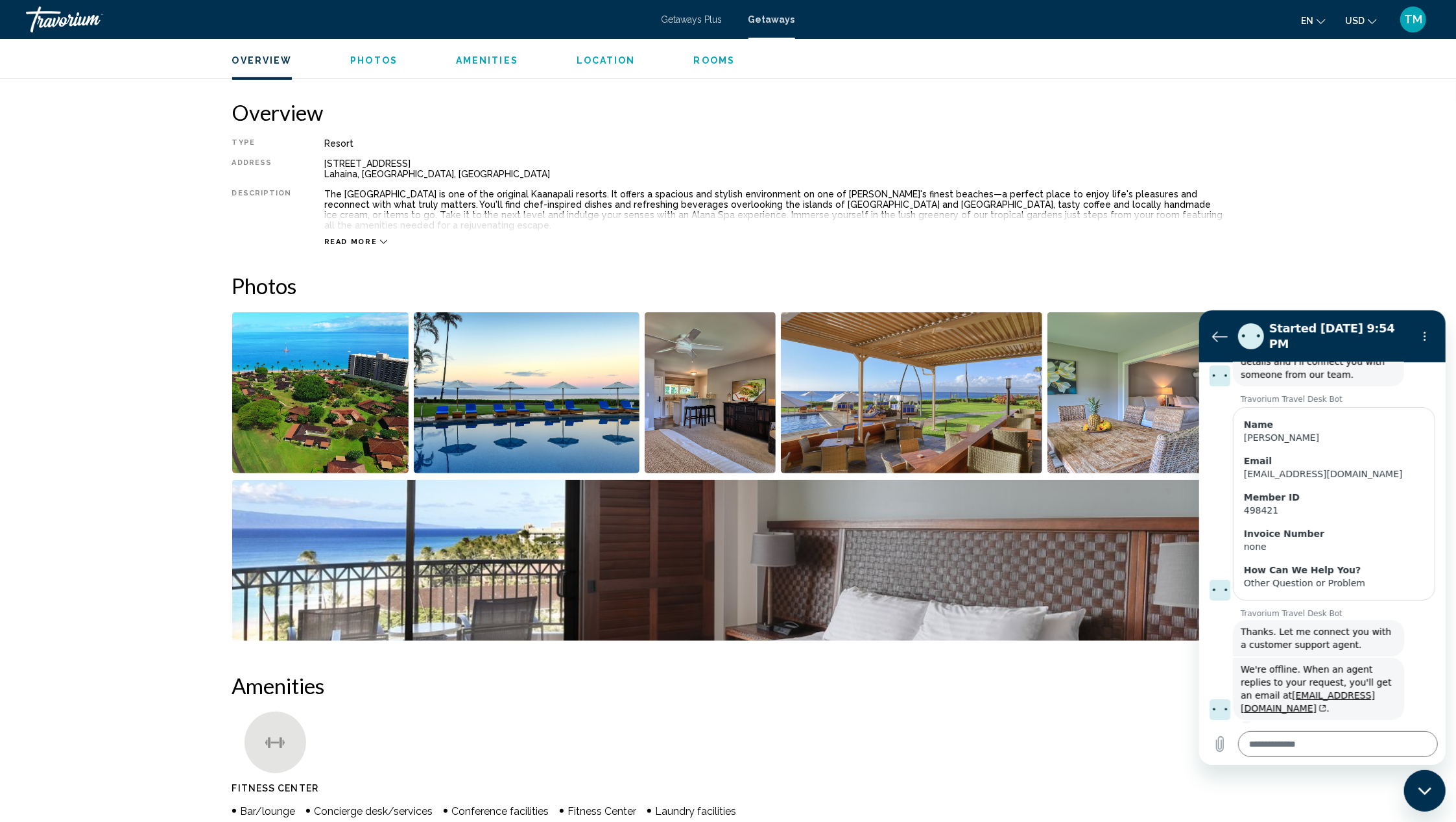
scroll to position [408, 0]
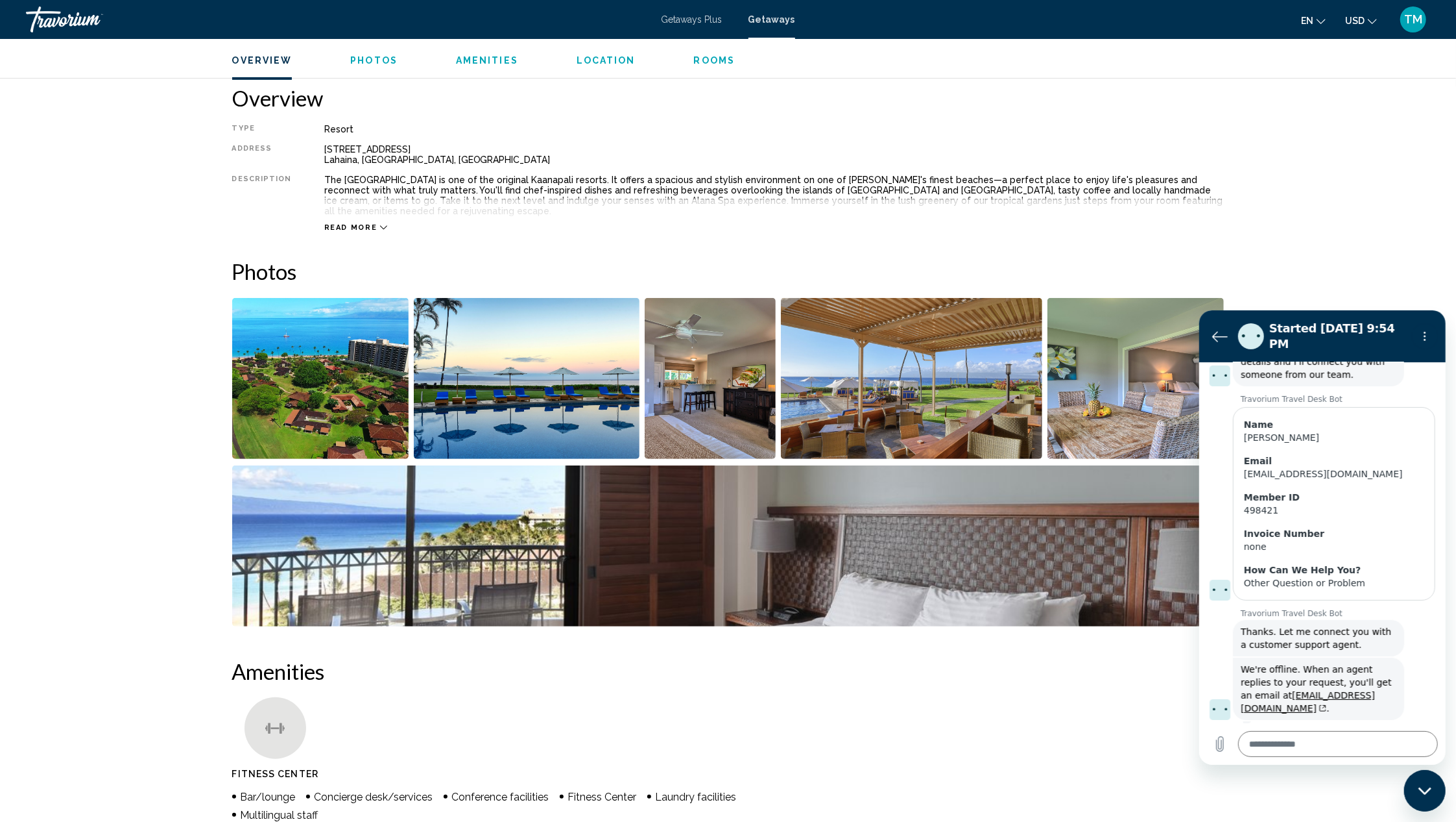
click at [380, 224] on icon "Main content" at bounding box center [384, 227] width 7 height 7
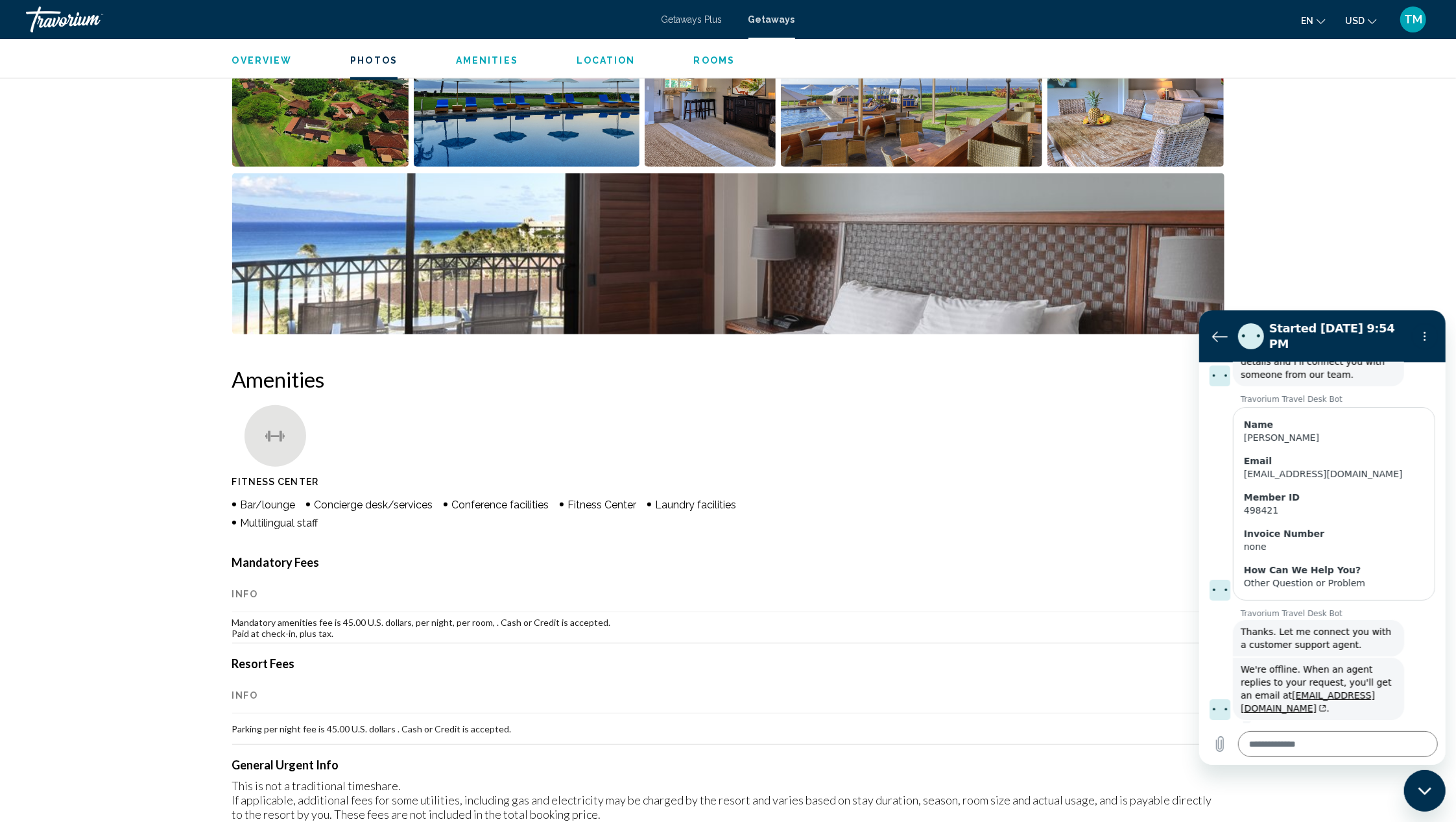
scroll to position [774, 0]
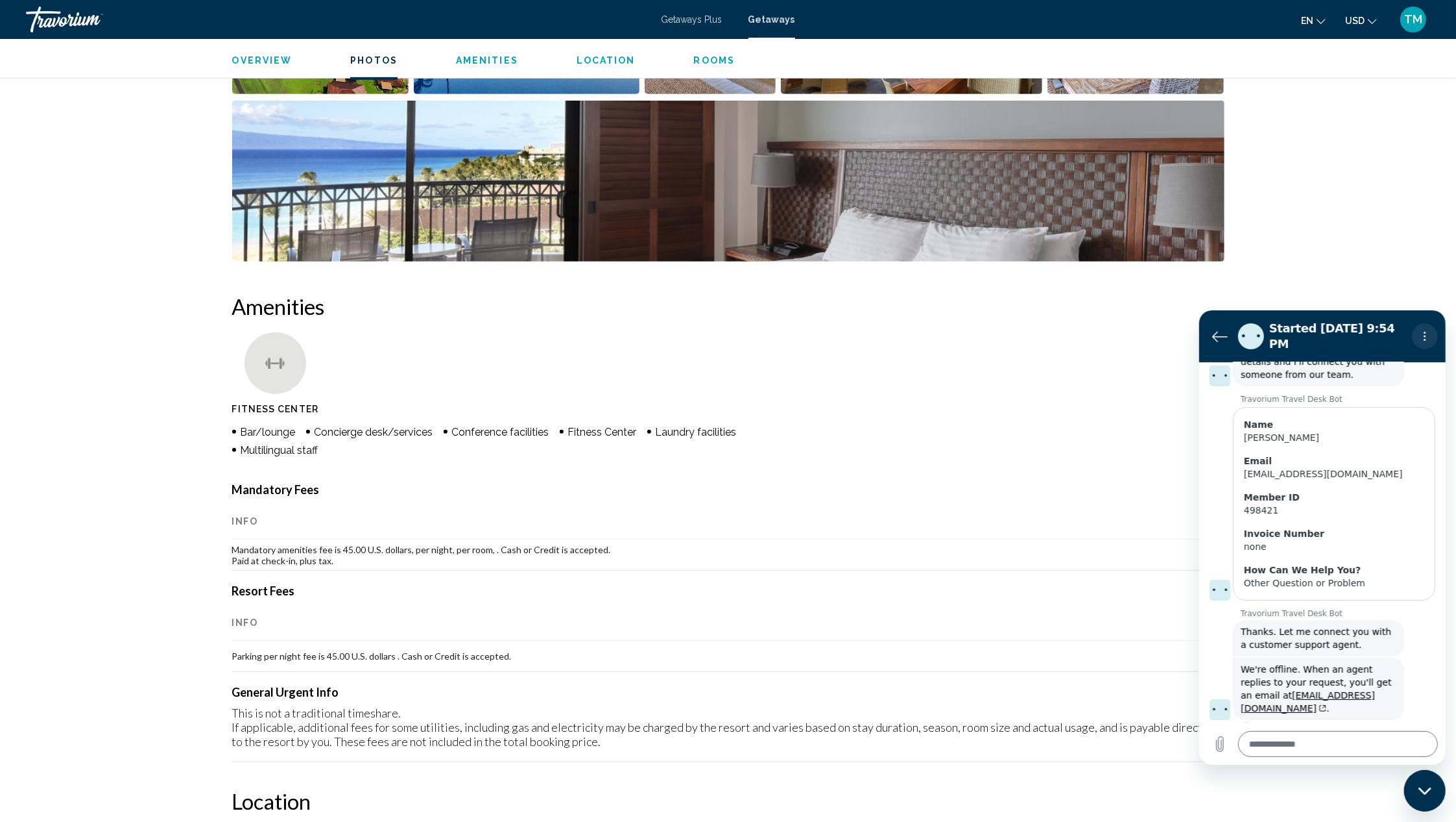
click at [1424, 331] on icon "Options menu" at bounding box center [1424, 335] width 10 height 10
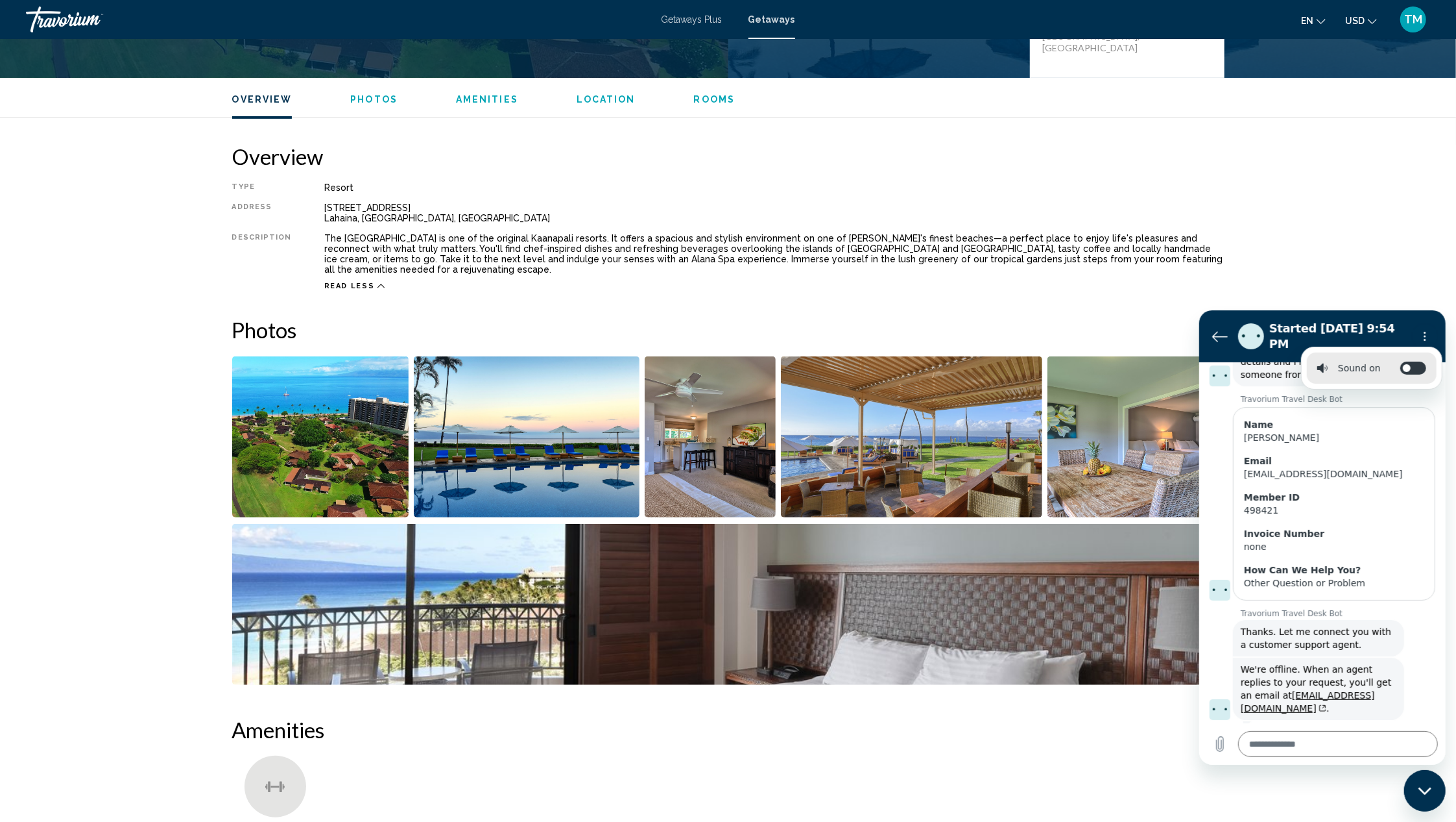
scroll to position [336, 0]
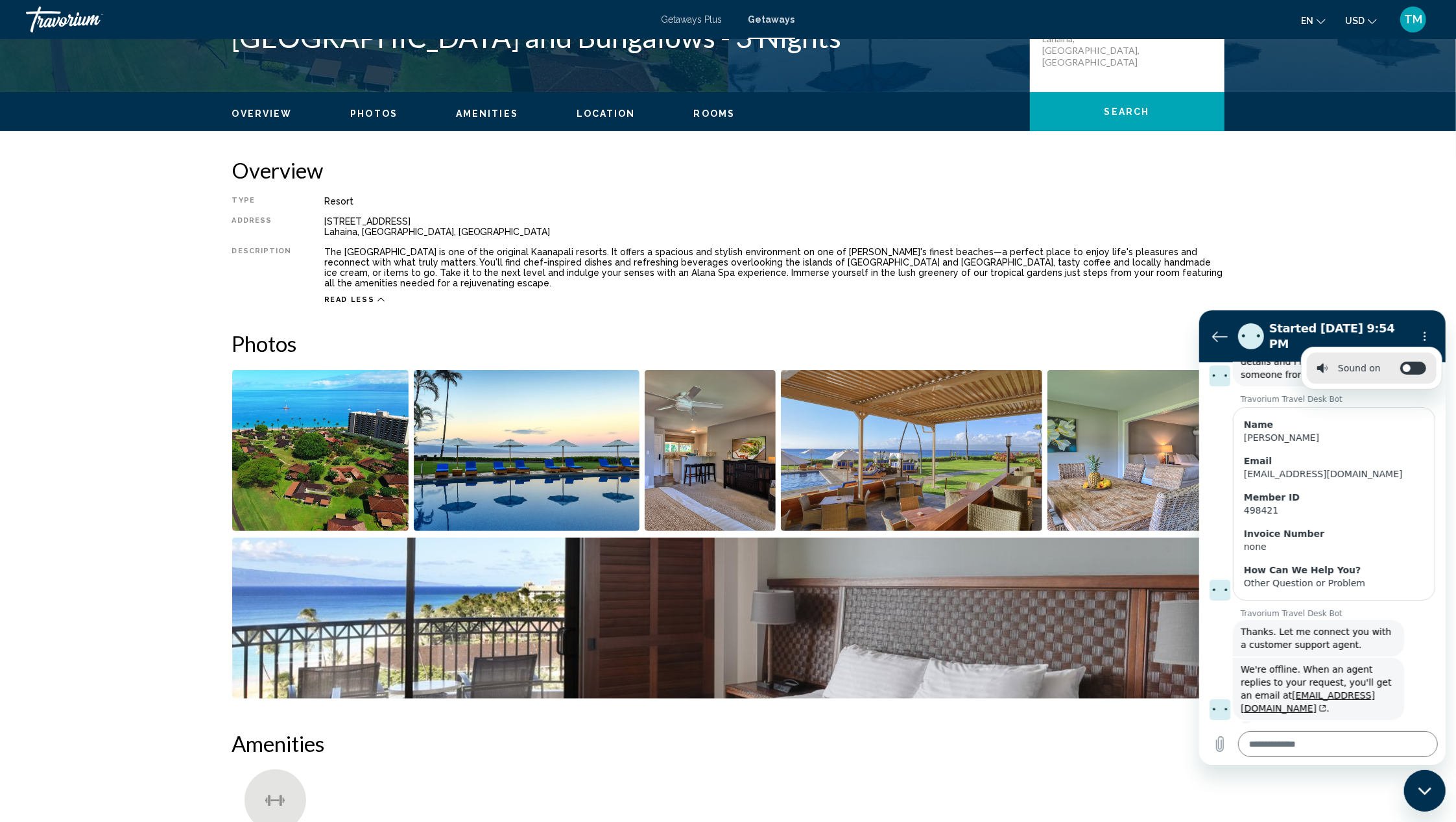
click at [695, 116] on span "Rooms" at bounding box center [715, 113] width 41 height 10
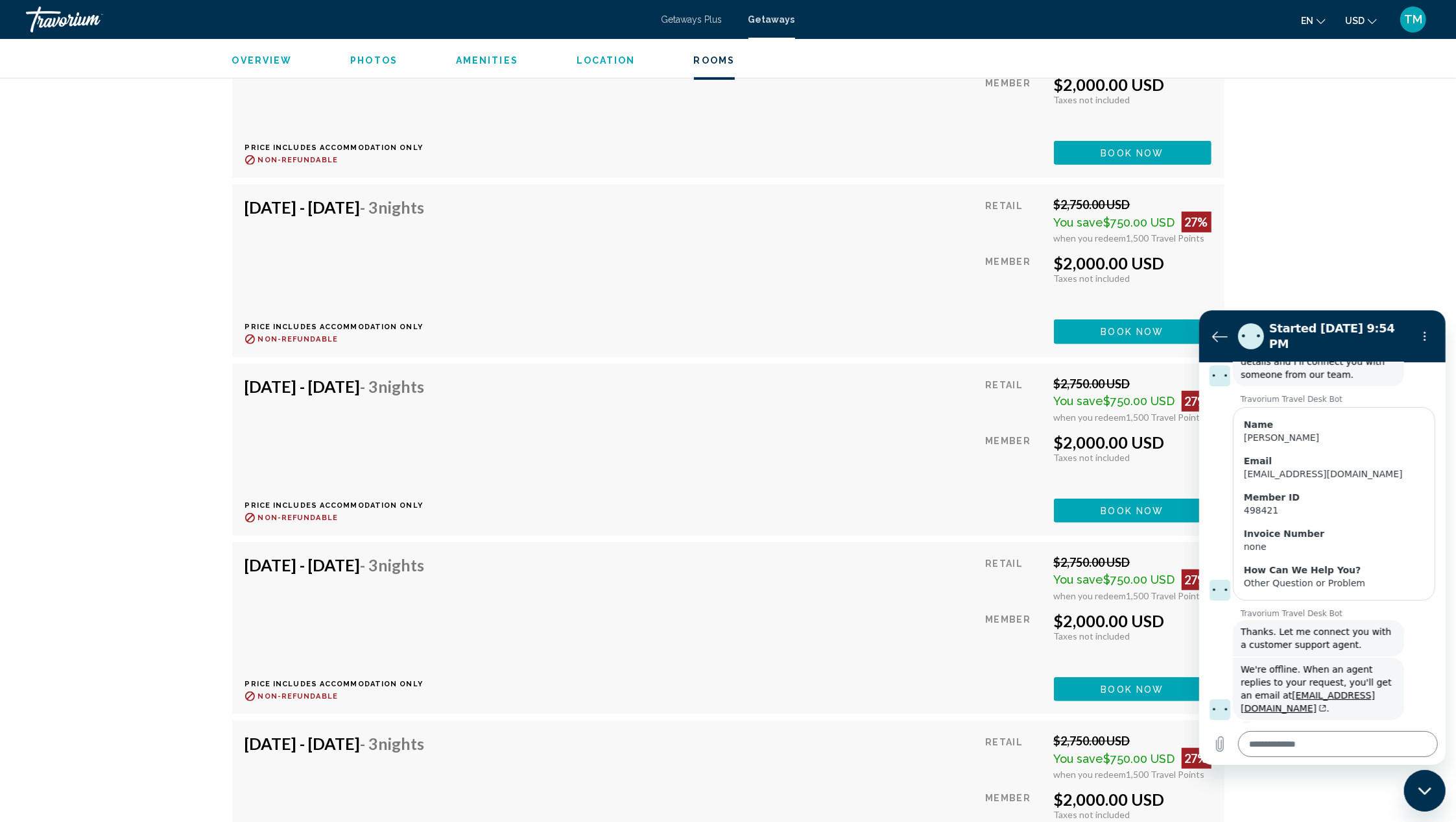
scroll to position [1926, 0]
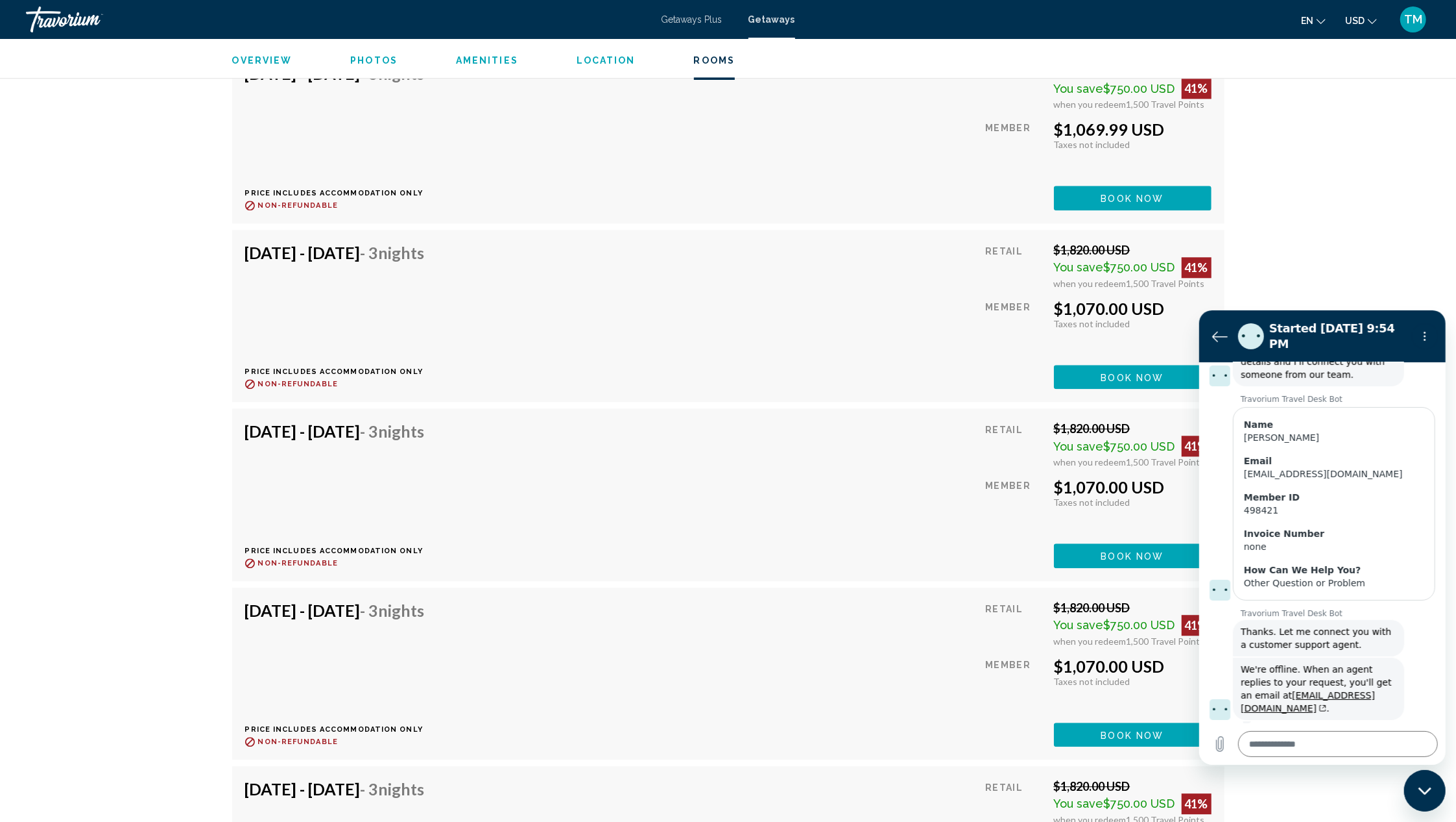
scroll to position [15866, 0]
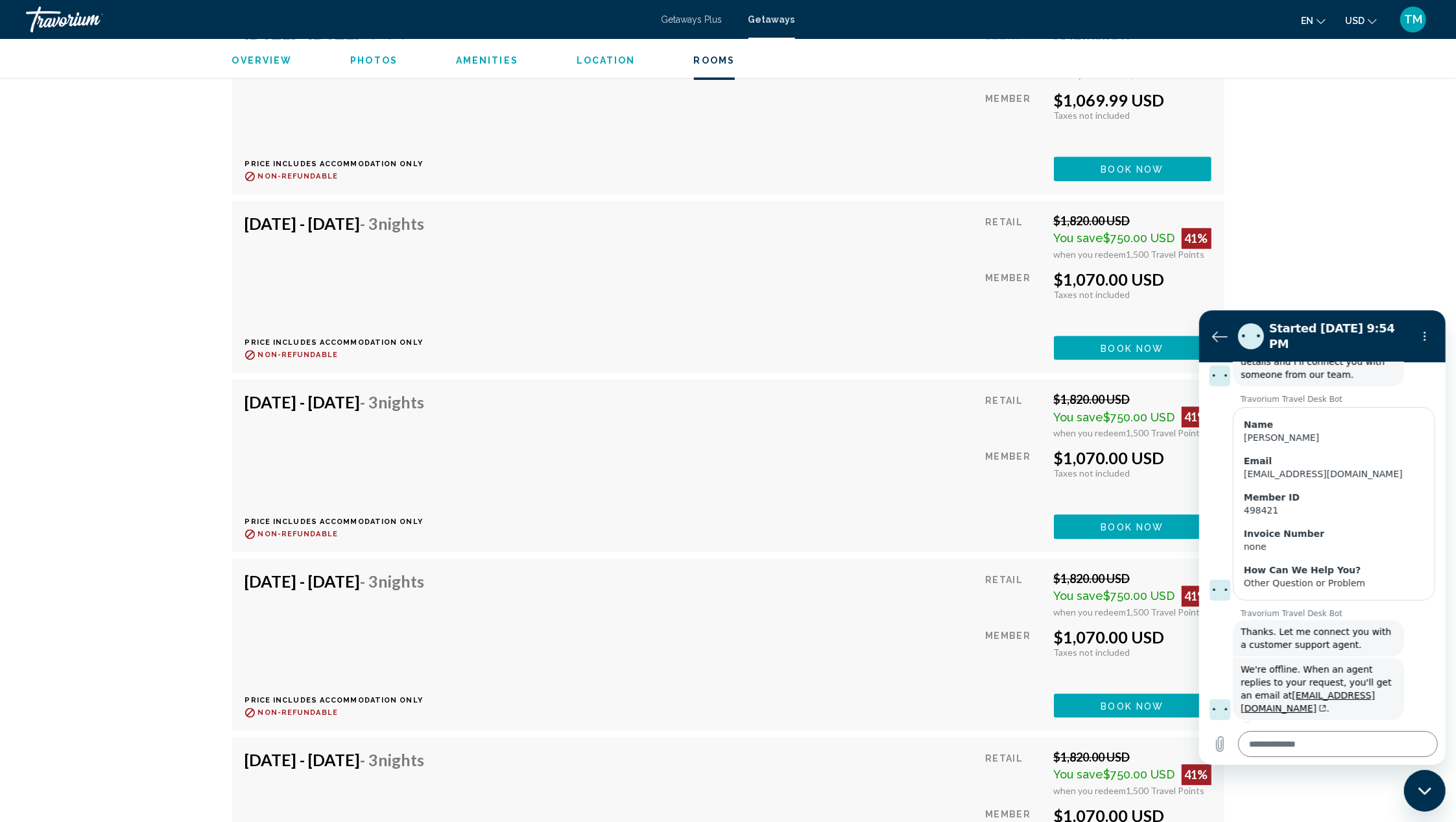
type textarea "*"
click at [1216, 333] on icon "Back to the conversation list" at bounding box center [1219, 335] width 15 height 15
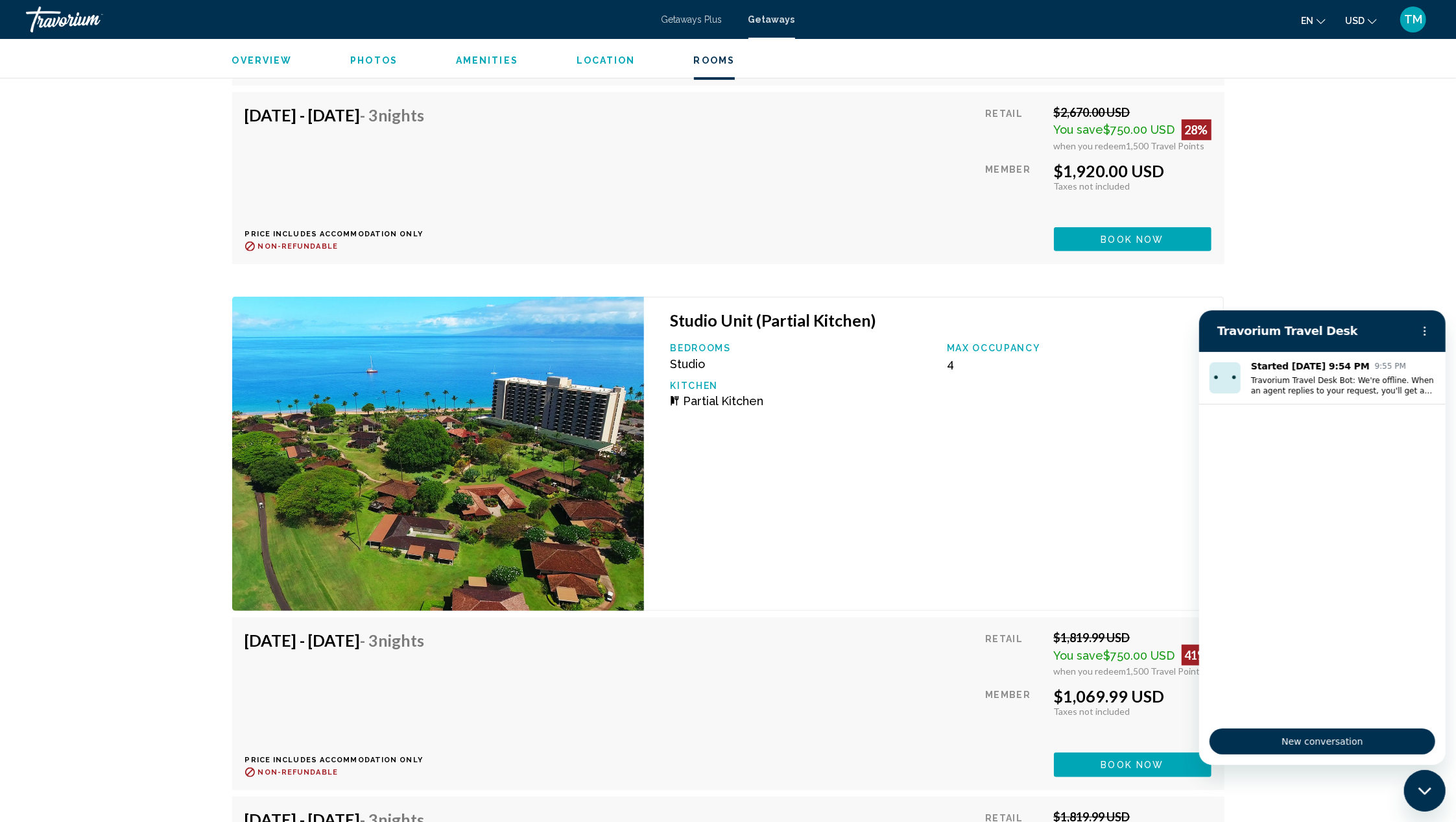
scroll to position [13517, 0]
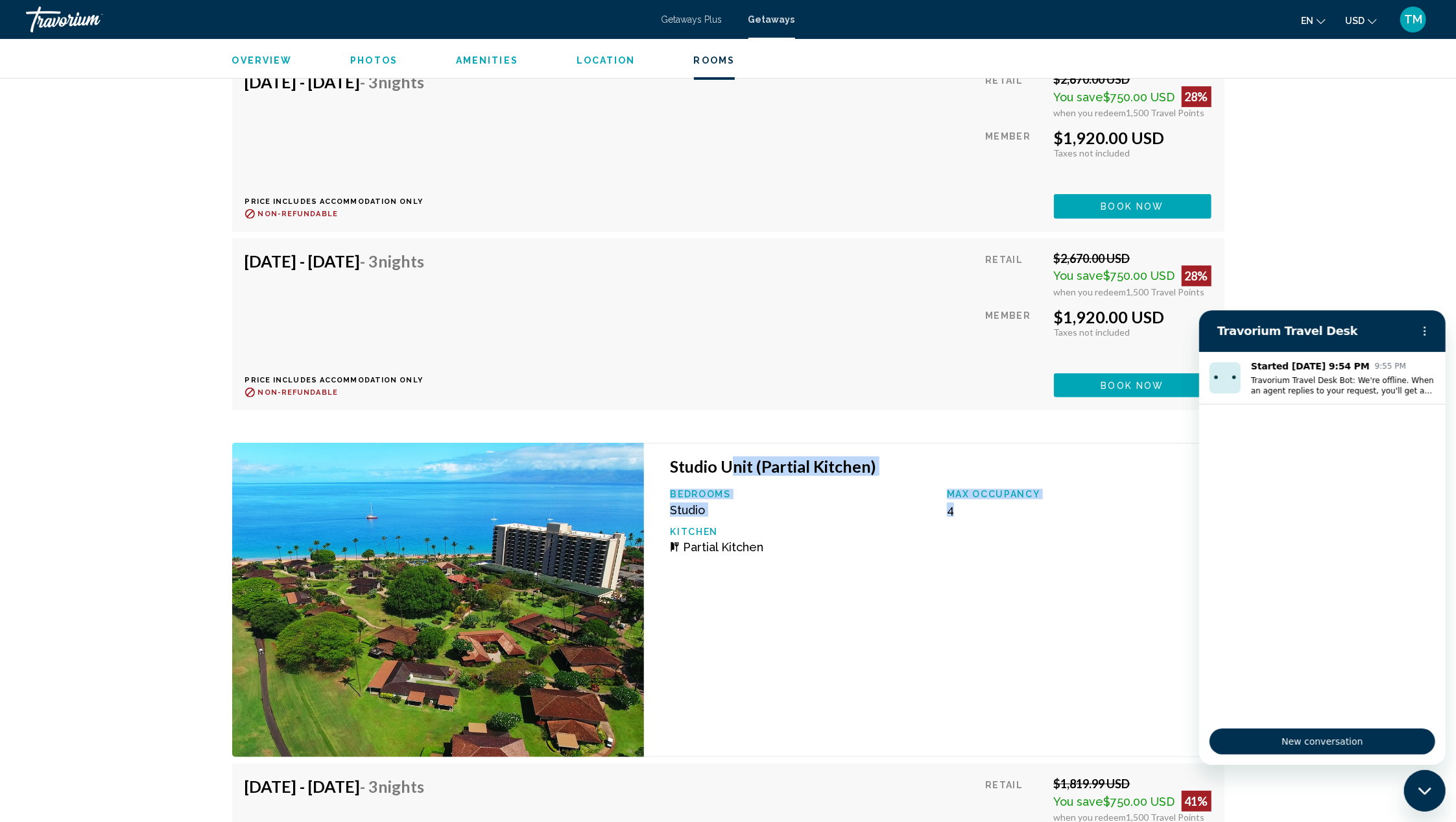
drag, startPoint x: 973, startPoint y: 463, endPoint x: 736, endPoint y: 422, distance: 240.5
drag, startPoint x: 736, startPoint y: 422, endPoint x: 844, endPoint y: 527, distance: 150.6
drag, startPoint x: 871, startPoint y: 524, endPoint x: 674, endPoint y: 419, distance: 223.2
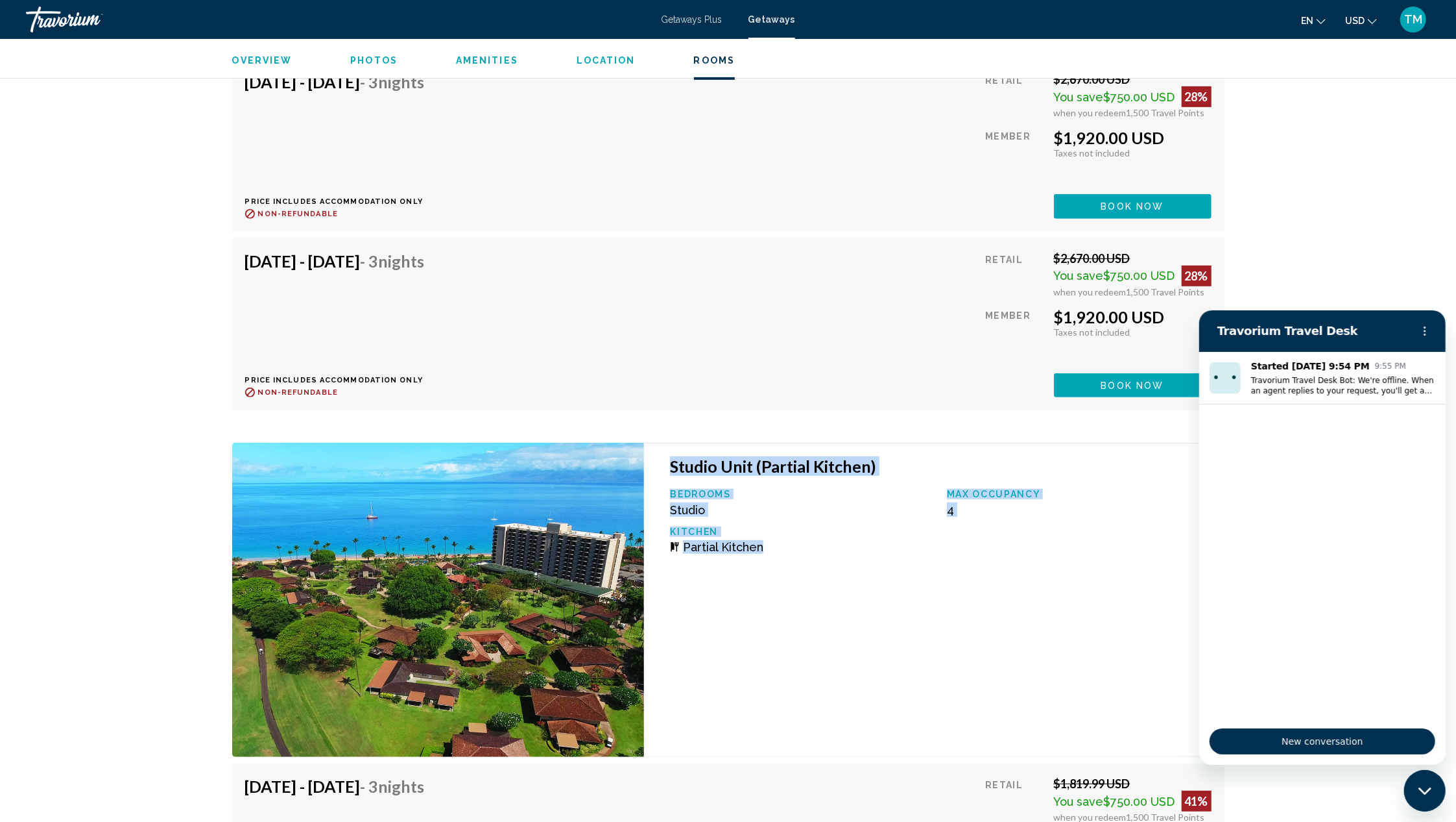
copy div "Studio Unit (Partial Kitchen) Bedrooms Studio Max Occupancy 4 Kitchen Partial K…"
click at [1416, 336] on button "Options menu" at bounding box center [1424, 330] width 26 height 26
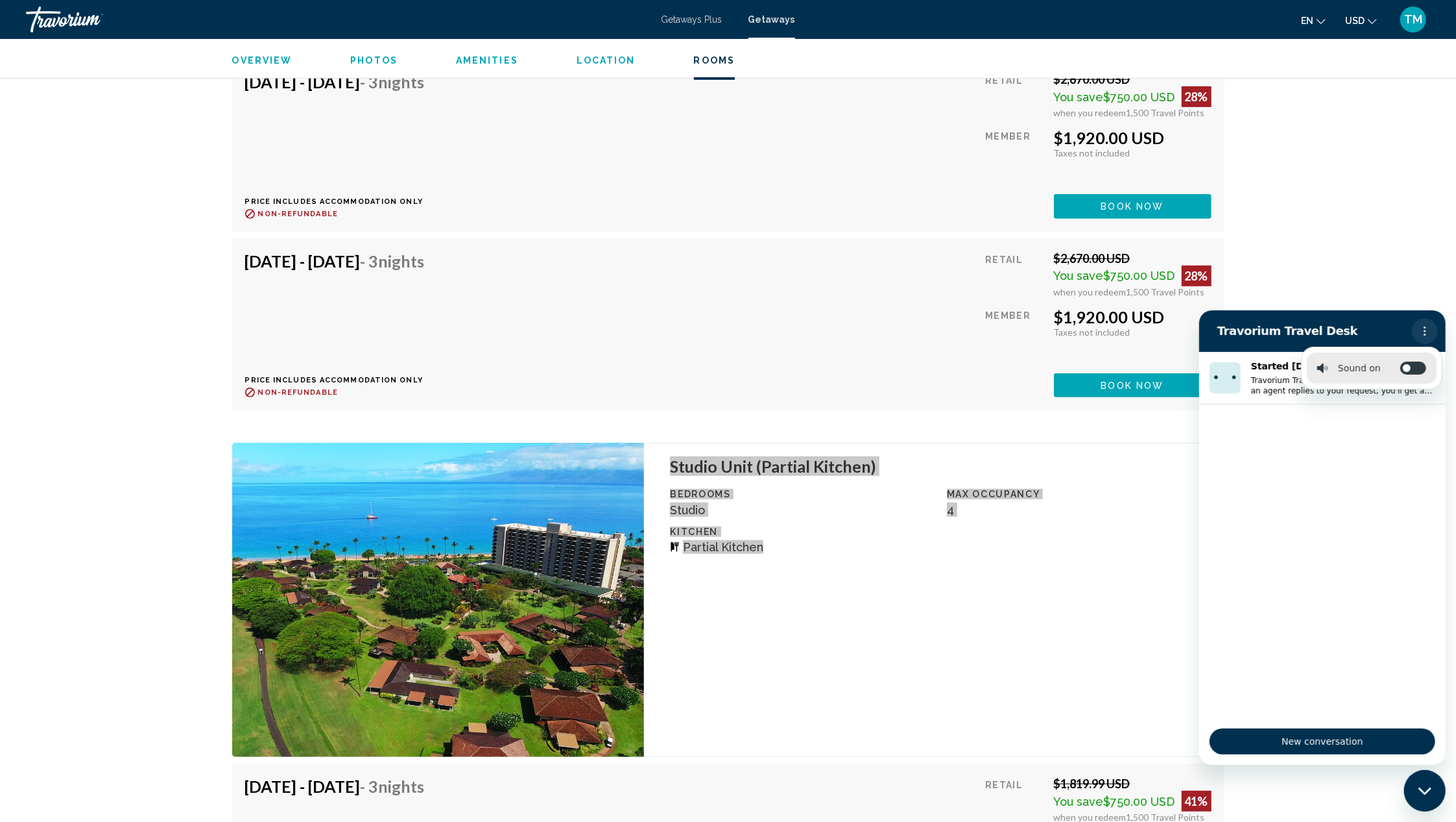
click at [1433, 328] on button "Options menu" at bounding box center [1424, 330] width 26 height 26
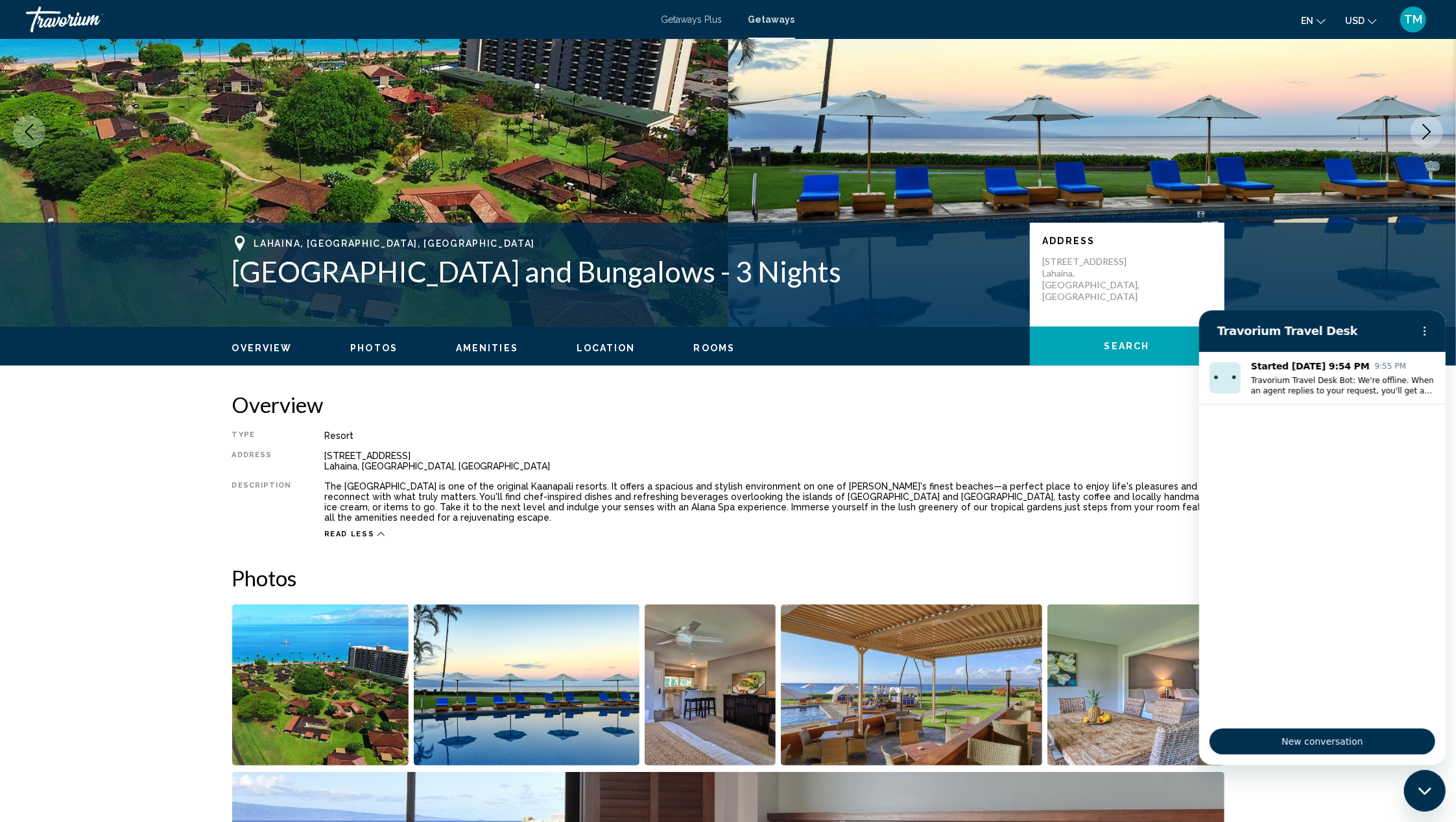
scroll to position [0, 0]
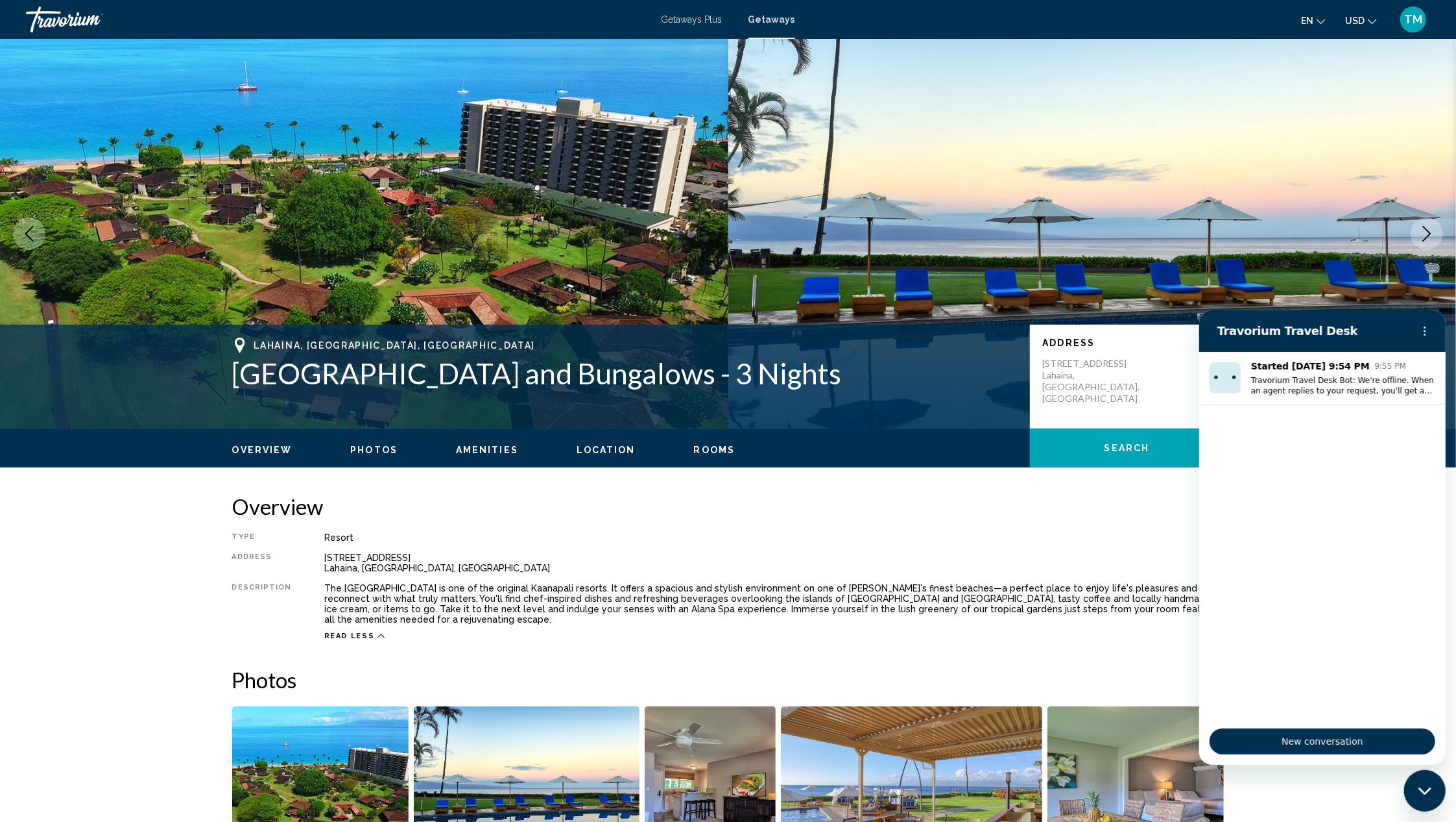
drag, startPoint x: 829, startPoint y: 376, endPoint x: 251, endPoint y: 344, distance: 578.9
click at [251, 344] on div "Lahaina, [GEOGRAPHIC_DATA], [GEOGRAPHIC_DATA] [GEOGRAPHIC_DATA] and Bungalows -…" at bounding box center [624, 364] width 785 height 52
copy div "Lahaina, [GEOGRAPHIC_DATA], [GEOGRAPHIC_DATA] [GEOGRAPHIC_DATA] and Bungalows -…"
